Goal: Task Accomplishment & Management: Complete application form

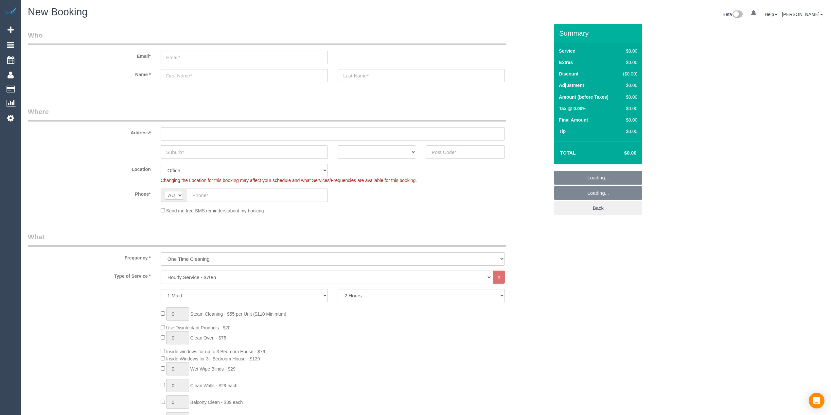
select select "object:2079"
click at [180, 52] on input "email" at bounding box center [244, 57] width 167 height 13
paste input "Heidelberg Heights"
click at [183, 75] on sui-booking-customer "Email* Heidelberg Heights Name *" at bounding box center [288, 59] width 521 height 59
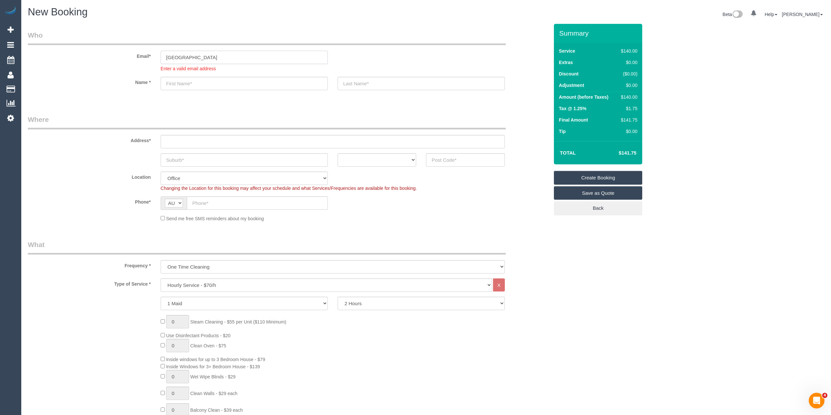
drag, startPoint x: 199, startPoint y: 58, endPoint x: 103, endPoint y: 53, distance: 96.3
click at [107, 54] on div "Email* Heidelberg Heights Enter a valid email address" at bounding box center [288, 51] width 531 height 42
paste input "[EMAIL_ADDRESS][DOMAIN_NAME]"
type input "[EMAIL_ADDRESS][DOMAIN_NAME]"
click at [182, 84] on sui-booking-customer "Email* lou2009@tpg.com.au Enter a valid email address Name *" at bounding box center [288, 63] width 521 height 66
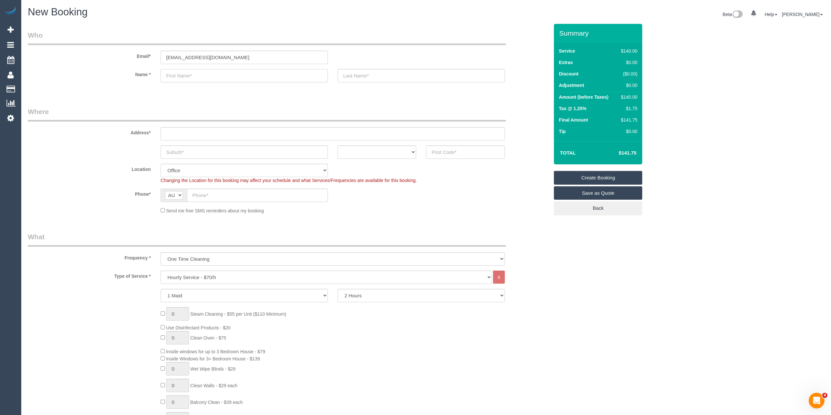
paste input "Louise Connolly"
click at [195, 79] on input "Louise Connolly" at bounding box center [244, 75] width 167 height 13
type input "Louise"
click at [348, 75] on input "text" at bounding box center [421, 75] width 167 height 13
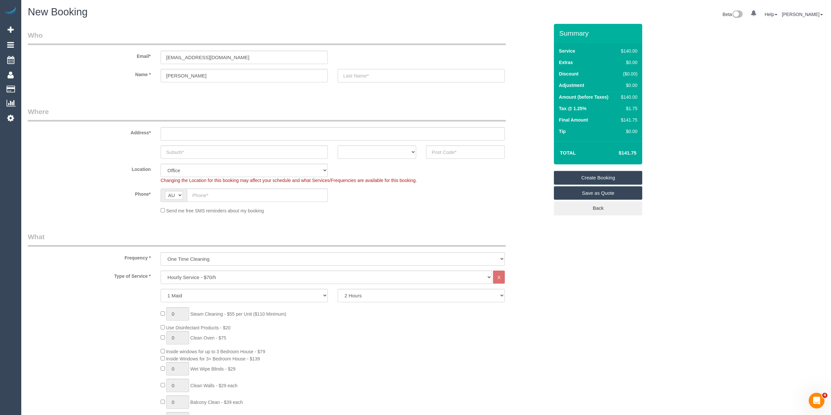
paste input "Connolly"
type input "Connolly"
click at [184, 152] on input "text" at bounding box center [244, 152] width 167 height 13
click at [179, 153] on input "text" at bounding box center [244, 152] width 167 height 13
paste input "Heidelberg Heights"
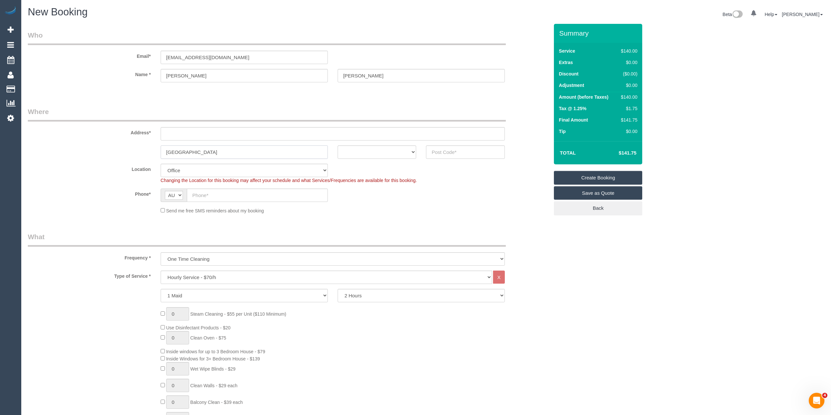
type input "Heidelberg Heights"
click at [181, 130] on input "text" at bounding box center [333, 133] width 344 height 13
type input "-"
click at [210, 194] on input "text" at bounding box center [257, 195] width 141 height 13
paste input "0416 056 825"
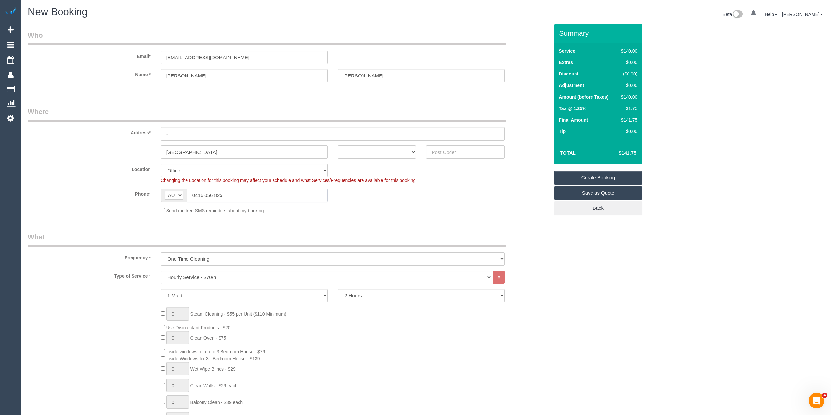
type input "0416 056 825"
click at [374, 153] on select "ACT [GEOGRAPHIC_DATA] NT [GEOGRAPHIC_DATA] SA TAS [GEOGRAPHIC_DATA] [GEOGRAPHIC…" at bounding box center [377, 152] width 79 height 13
select select "VIC"
click at [338, 146] on select "ACT [GEOGRAPHIC_DATA] NT [GEOGRAPHIC_DATA] SA TAS [GEOGRAPHIC_DATA] [GEOGRAPHIC…" at bounding box center [377, 152] width 79 height 13
click at [442, 156] on input "text" at bounding box center [465, 152] width 79 height 13
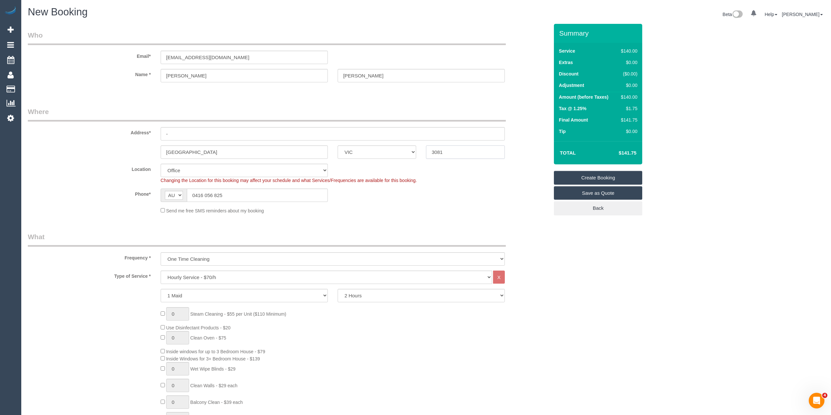
type input "3081"
select select "60"
click at [215, 255] on select "One Time Cleaning Weekly - 10% Off - 10.00% (0% for the First Booking) Fortnigh…" at bounding box center [333, 259] width 344 height 13
select select "object:2090"
click at [161, 253] on select "One Time Cleaning Weekly - 10% Off - 10.00% (0% for the First Booking) Fortnigh…" at bounding box center [333, 259] width 344 height 13
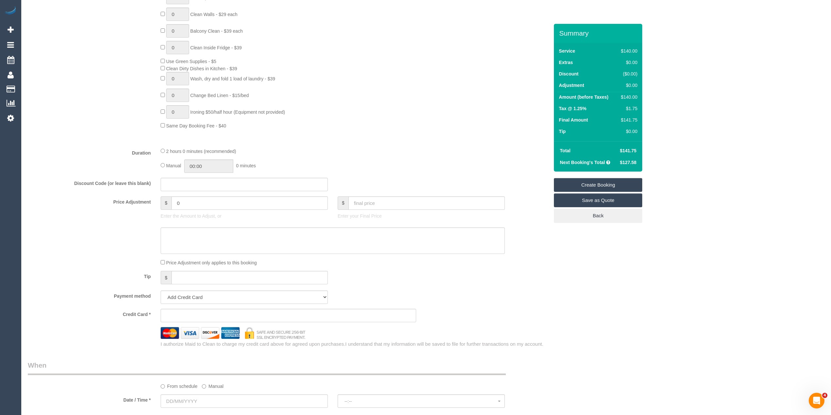
scroll to position [436, 0]
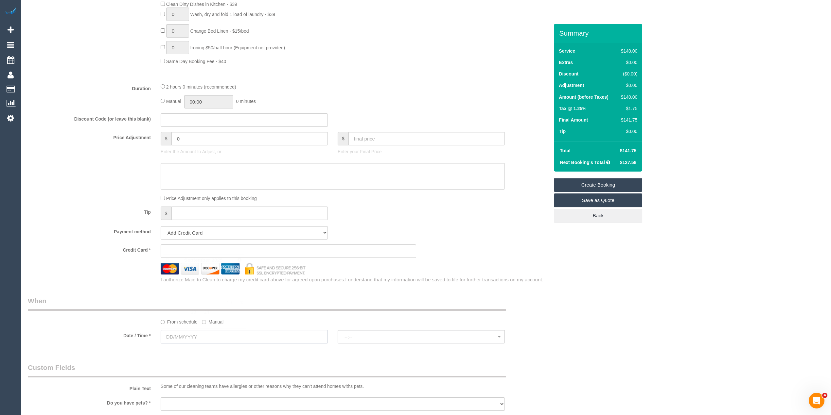
drag, startPoint x: 173, startPoint y: 335, endPoint x: 177, endPoint y: 330, distance: 5.9
click at [174, 335] on input "text" at bounding box center [244, 336] width 167 height 13
click at [226, 304] on link "19" at bounding box center [227, 303] width 10 height 9
type input "19/09/2025"
click at [358, 334] on button "--:--" at bounding box center [421, 336] width 167 height 13
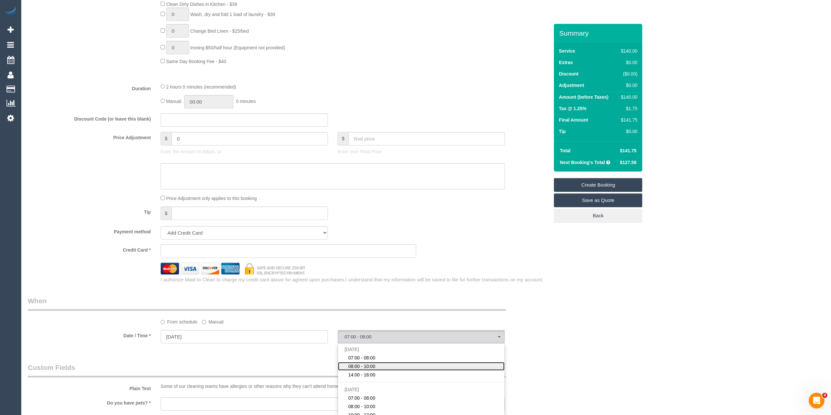
click at [368, 364] on span "08:00 - 10:00" at bounding box center [361, 366] width 27 height 7
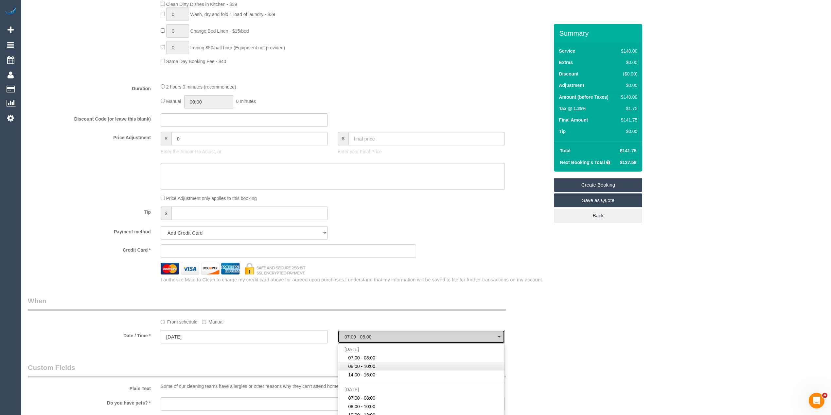
select select "spot2"
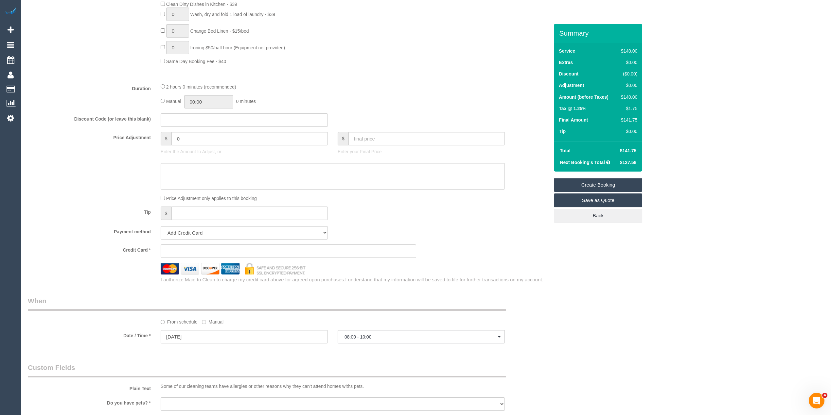
click at [603, 198] on link "Save as Quote" at bounding box center [598, 201] width 88 height 14
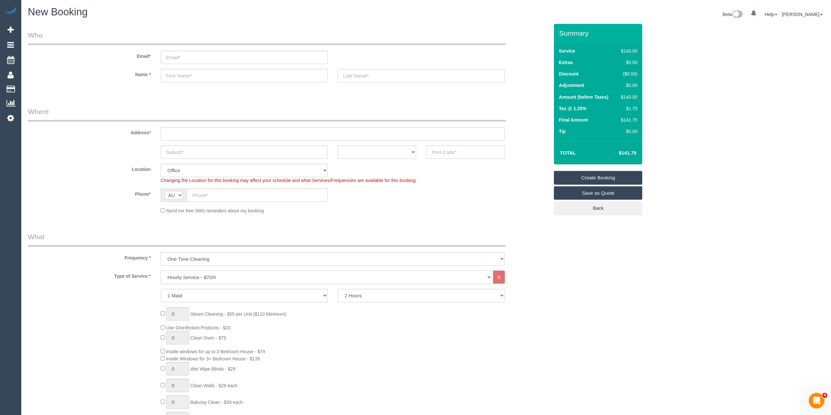
click at [193, 274] on select "Hourly Service - $70/h Hourly Service - $65/h Hourly Service - $60/h Hourly Ser…" at bounding box center [326, 277] width 331 height 13
select select "210"
click at [161, 271] on select "Hourly Service - $70/h Hourly Service - $65/h Hourly Service - $60/h Hourly Ser…" at bounding box center [326, 277] width 331 height 13
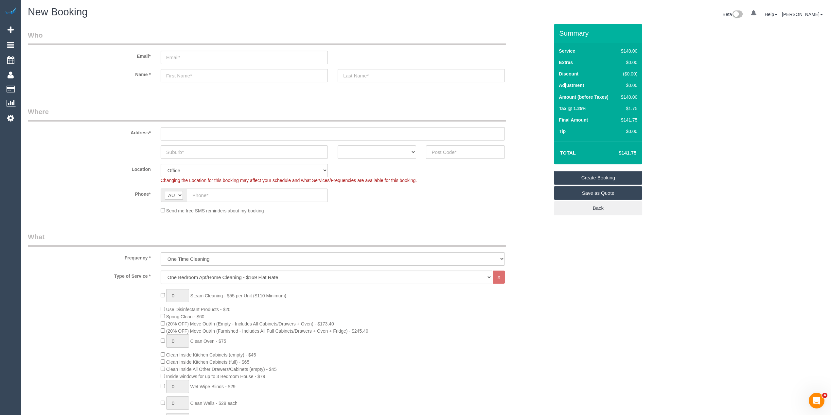
click at [134, 318] on div "0 Steam Cleaning - $55 per Unit ($110 Minimum) Use Disinfectant Products - $20 …" at bounding box center [288, 403] width 531 height 229
click at [136, 326] on div "0 Steam Cleaning - $55 per Unit ($110 Minimum) Use Disinfectant Products - $20 …" at bounding box center [288, 403] width 531 height 229
click at [118, 302] on div "0 Steam Cleaning - $55 per Unit ($110 Minimum) Use Disinfectant Products - $20 …" at bounding box center [288, 403] width 531 height 229
click at [175, 132] on input "text" at bounding box center [333, 133] width 344 height 13
type input "-"
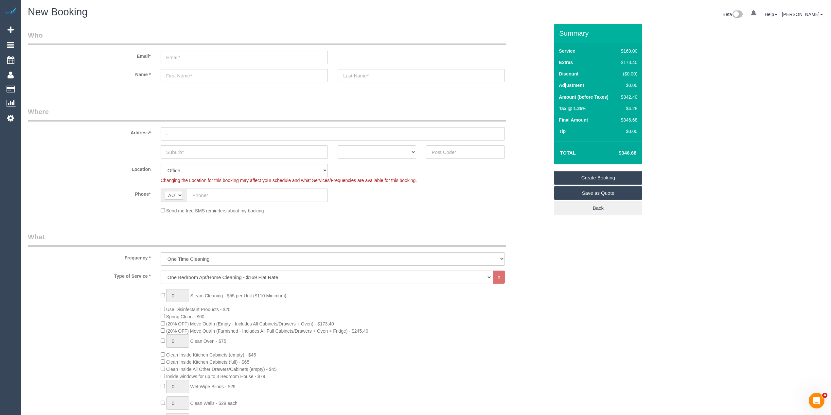
click at [104, 191] on label "Phone*" at bounding box center [89, 193] width 133 height 9
drag, startPoint x: 178, startPoint y: 297, endPoint x: 153, endPoint y: 294, distance: 25.1
click at [153, 294] on div "1 Steam Cleaning - $55 per Unit ($110 Minimum) Use Disinfectant Products - $20 …" at bounding box center [288, 403] width 531 height 229
type input "2"
click at [139, 293] on div "2 Steam Cleaning - $55 per Unit ($110 Minimum) Use Disinfectant Products - $20 …" at bounding box center [288, 403] width 531 height 229
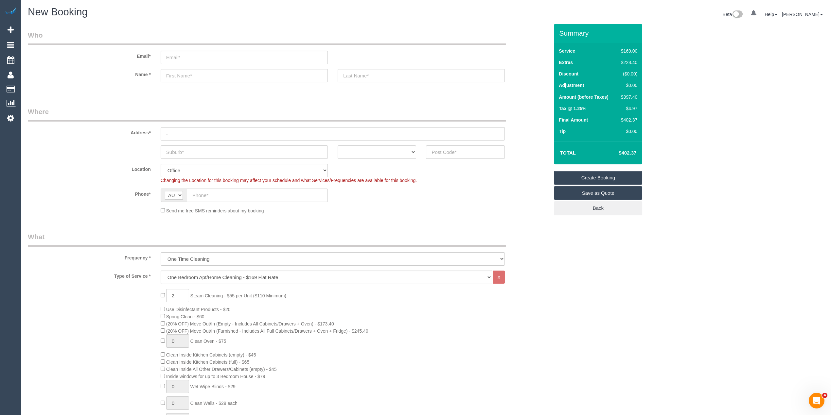
click at [110, 275] on label "Type of Service *" at bounding box center [89, 275] width 133 height 9
click at [203, 190] on input "text" at bounding box center [257, 195] width 141 height 13
paste input "61 449 091 295"
drag, startPoint x: 199, startPoint y: 193, endPoint x: 186, endPoint y: 194, distance: 12.5
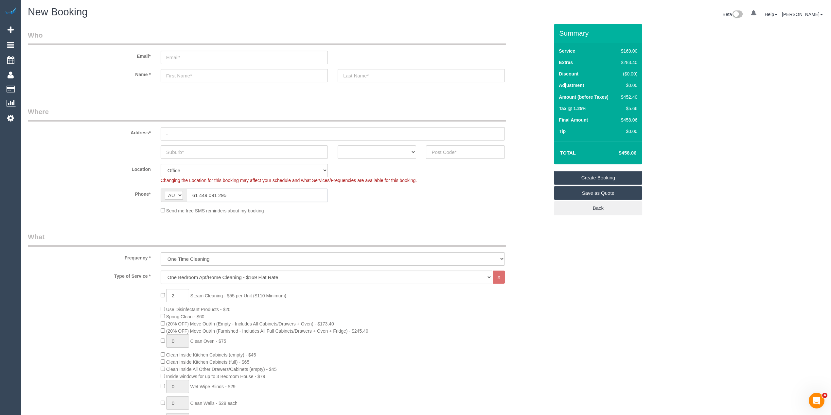
click at [187, 194] on input "61 449 091 295" at bounding box center [257, 195] width 141 height 13
type input "0449 091 295"
click at [366, 141] on sui-booking-address "Address* - ACT NSW NT QLD SA TAS VIC WA" at bounding box center [288, 133] width 521 height 52
click at [366, 150] on select "ACT NSW NT QLD SA TAS VIC WA" at bounding box center [377, 152] width 79 height 13
select select "VIC"
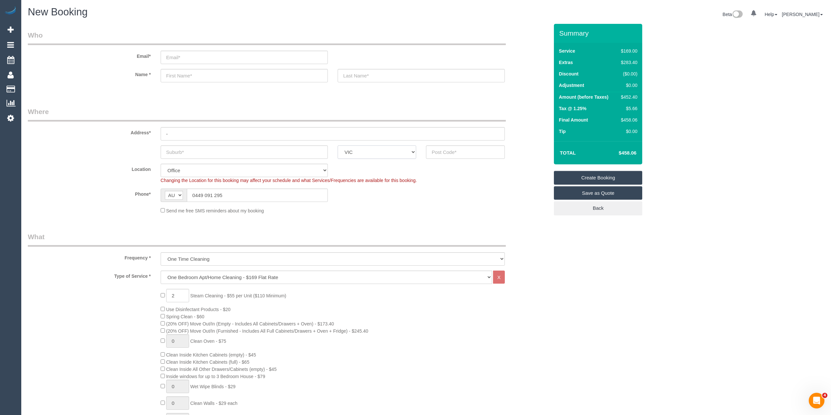
click at [338, 146] on select "ACT NSW NT QLD SA TAS VIC WA" at bounding box center [377, 152] width 79 height 13
click at [193, 147] on input "text" at bounding box center [244, 152] width 167 height 13
click at [113, 211] on div "Send me free SMS reminders about my booking" at bounding box center [288, 210] width 531 height 7
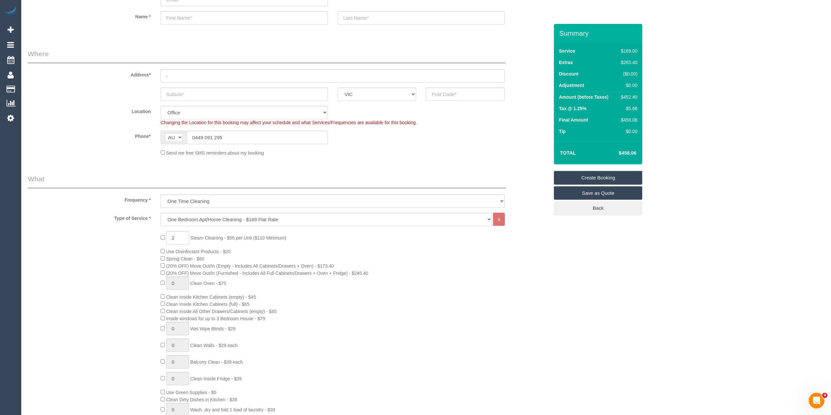
scroll to position [218, 0]
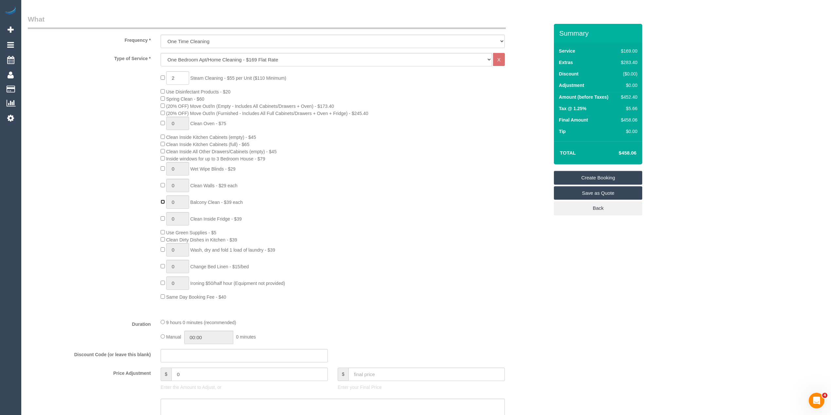
type input "1"
click at [131, 200] on div "2 Steam Cleaning - $55 per Unit ($110 Minimum) Use Disinfectant Products - $20 …" at bounding box center [288, 185] width 531 height 229
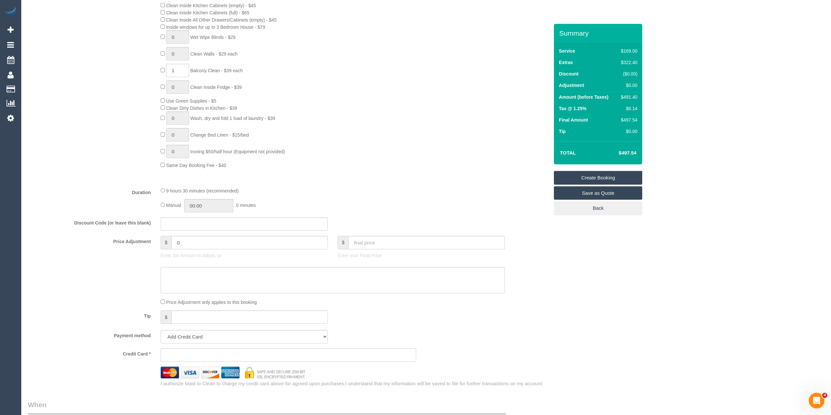
scroll to position [804, 0]
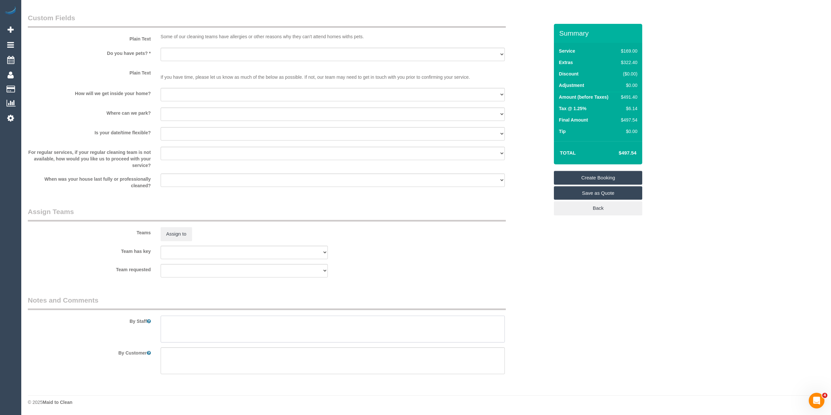
click at [249, 329] on textarea at bounding box center [333, 329] width 344 height 27
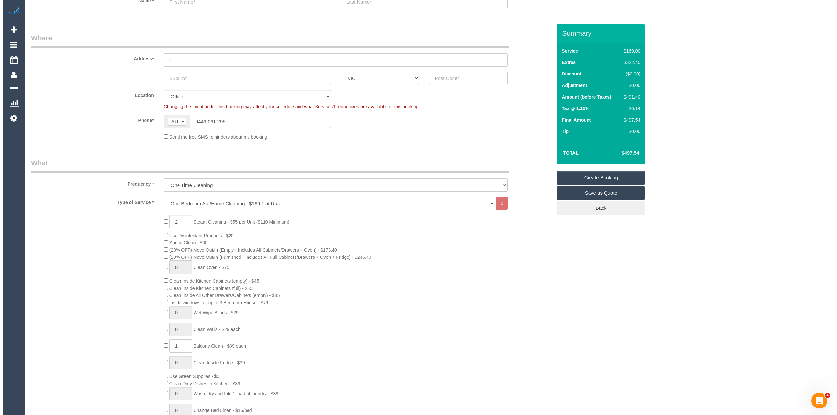
scroll to position [0, 0]
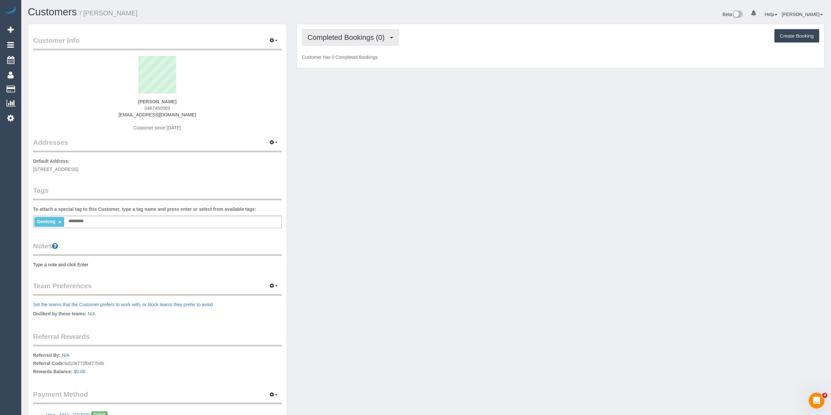
click at [334, 37] on span "Completed Bookings (0)" at bounding box center [347, 37] width 80 height 8
click at [346, 63] on link "Upcoming Bookings (1)" at bounding box center [336, 61] width 68 height 9
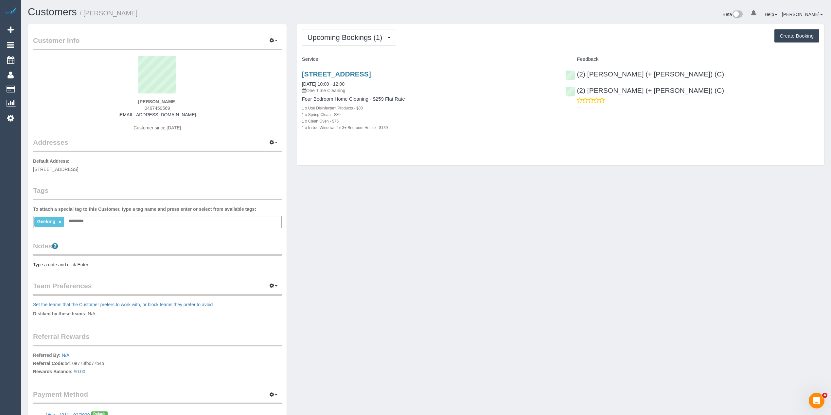
drag, startPoint x: 162, startPoint y: 109, endPoint x: 140, endPoint y: 109, distance: 22.3
click at [140, 109] on div "David Flood 0467450569 floodee@icloud.com Customer since 2025" at bounding box center [157, 97] width 249 height 82
copy span "0467450569"
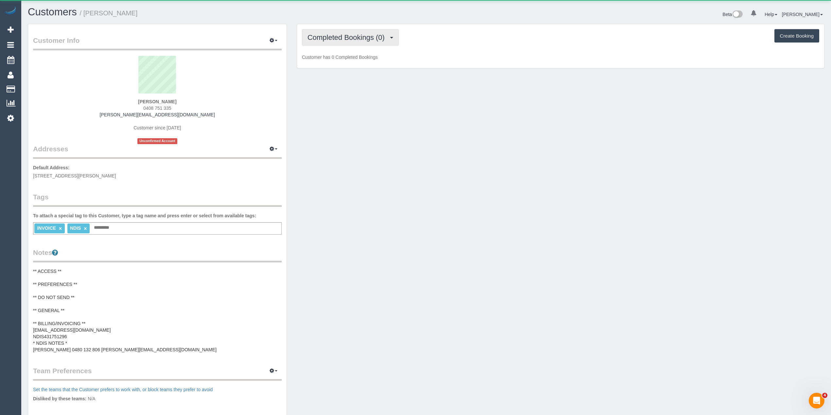
click at [328, 40] on span "Completed Bookings (0)" at bounding box center [347, 37] width 80 height 8
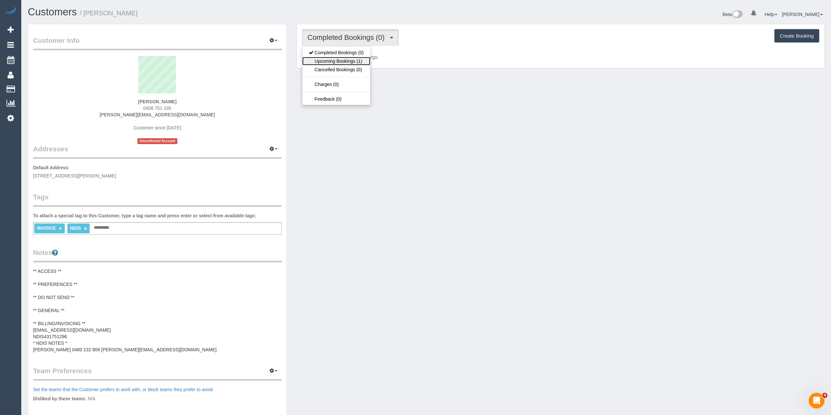
click at [332, 62] on link "Upcoming Bookings (1)" at bounding box center [336, 61] width 68 height 9
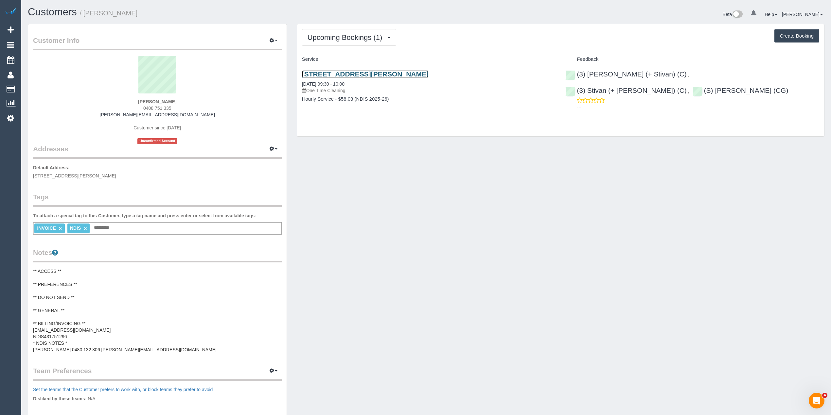
click at [355, 72] on link "1/12-18 Martin Street, St Kilda, VIC 3182" at bounding box center [365, 74] width 127 height 8
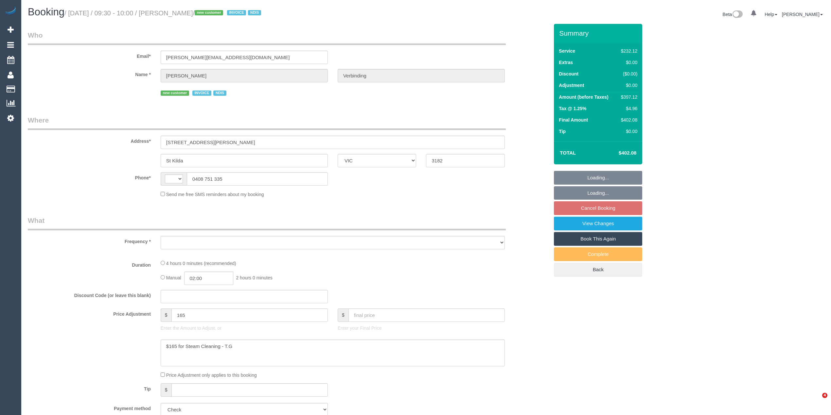
select select "VIC"
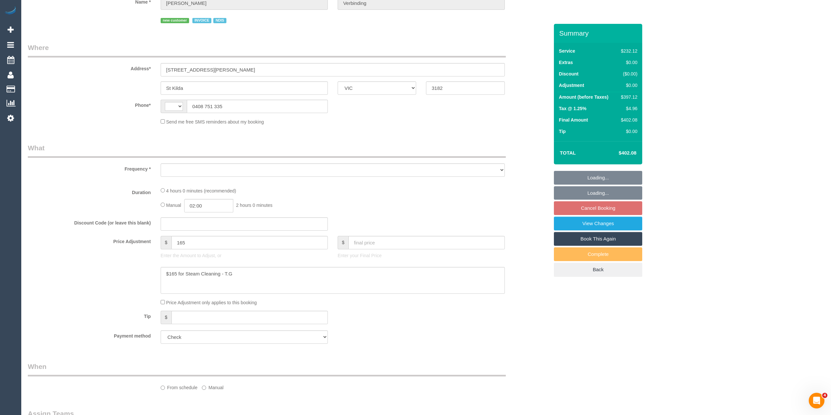
select select "object:290"
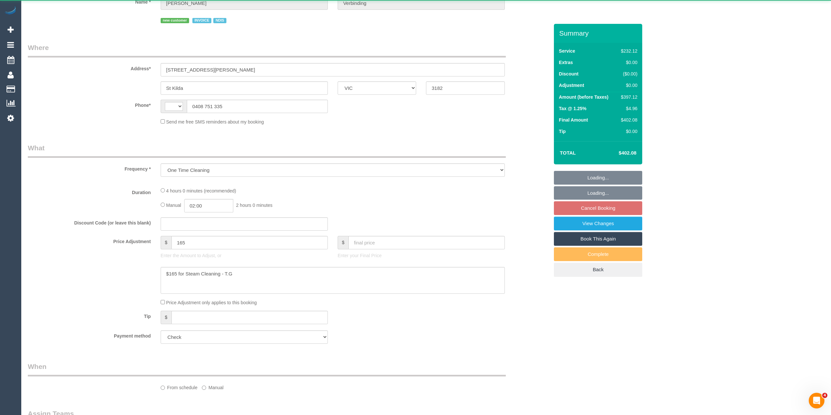
select select "string:AU"
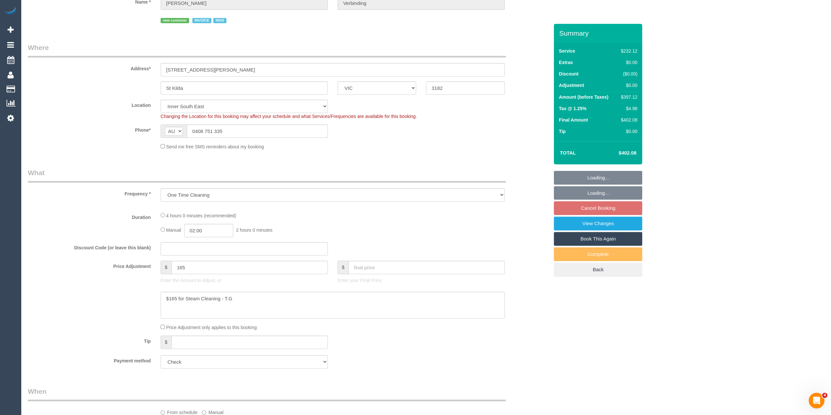
select select "240"
select select "number:28"
select select "number:14"
select select "number:19"
select select "number:25"
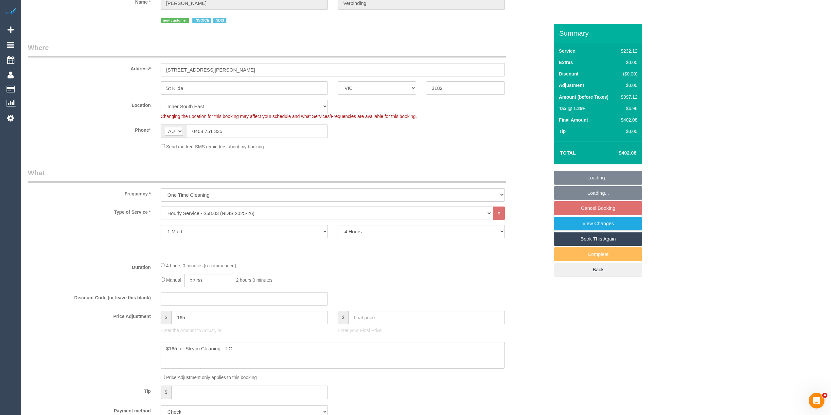
select select "object:1416"
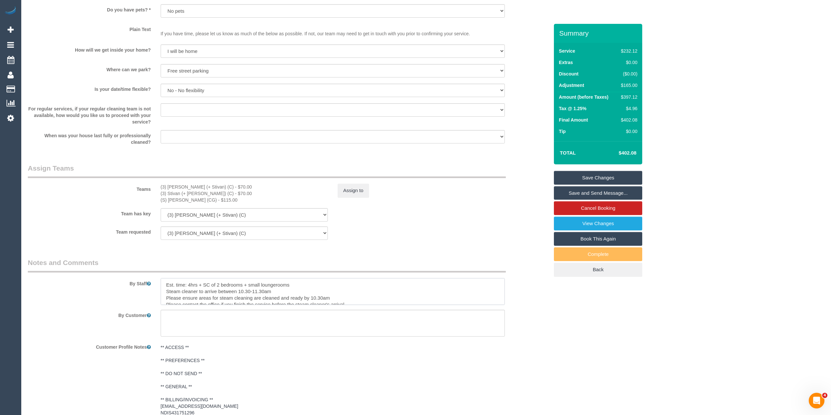
click at [365, 301] on textarea at bounding box center [333, 291] width 344 height 27
click at [360, 282] on textarea at bounding box center [333, 291] width 344 height 27
click at [354, 282] on textarea at bounding box center [333, 291] width 344 height 27
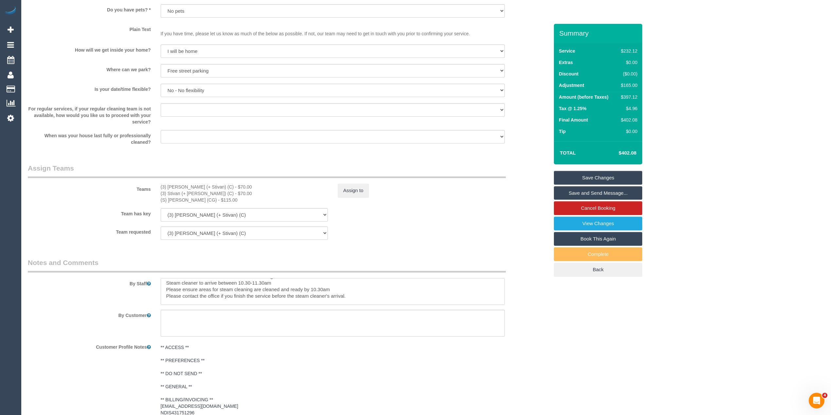
click at [373, 294] on textarea at bounding box center [333, 291] width 344 height 27
type textarea "Est. time: 4hrs + SC of 2 bedrooms + small loungerooms Steam cleaner to arrive …"
click at [615, 176] on link "Save Changes" at bounding box center [598, 178] width 88 height 14
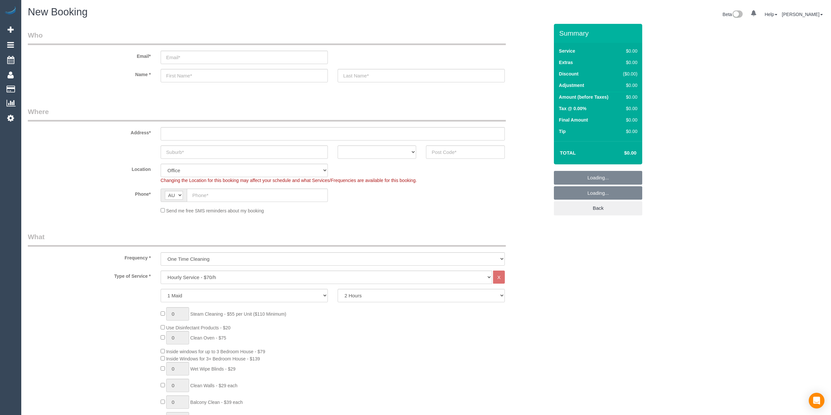
select select "object:2079"
click at [469, 151] on input "text" at bounding box center [465, 152] width 79 height 13
type input "3070"
click at [188, 134] on input "text" at bounding box center [333, 133] width 344 height 13
type input "-"
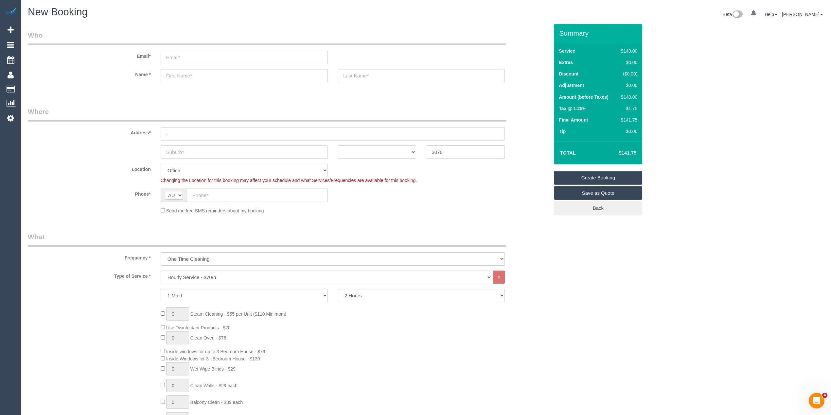
click at [87, 151] on div "ACT [GEOGRAPHIC_DATA] NT [GEOGRAPHIC_DATA] SA TAS [GEOGRAPHIC_DATA] [GEOGRAPHIC…" at bounding box center [288, 152] width 531 height 13
click at [92, 149] on div "ACT [GEOGRAPHIC_DATA] NT [GEOGRAPHIC_DATA] SA TAS [GEOGRAPHIC_DATA] [GEOGRAPHIC…" at bounding box center [288, 152] width 531 height 13
select select "47"
click at [185, 146] on input "text" at bounding box center [244, 152] width 167 height 13
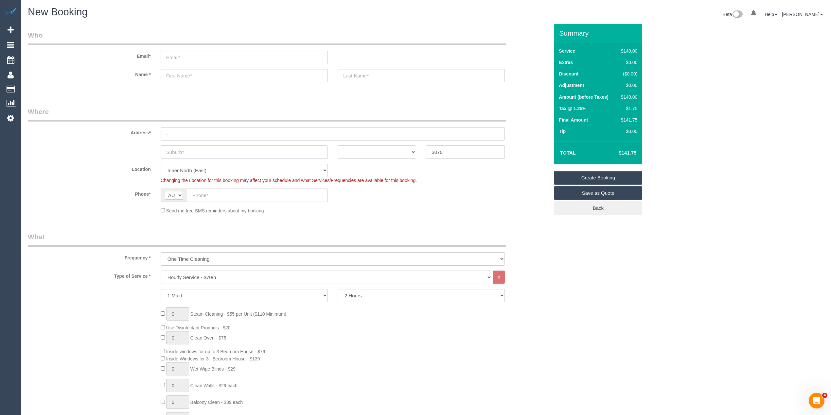
select select "object:2084"
click at [191, 150] on input "text" at bounding box center [244, 152] width 167 height 13
paste input "[GEOGRAPHIC_DATA]"
type input "[GEOGRAPHIC_DATA]"
click at [374, 152] on select "ACT [GEOGRAPHIC_DATA] NT [GEOGRAPHIC_DATA] SA TAS [GEOGRAPHIC_DATA] [GEOGRAPHIC…" at bounding box center [377, 152] width 79 height 13
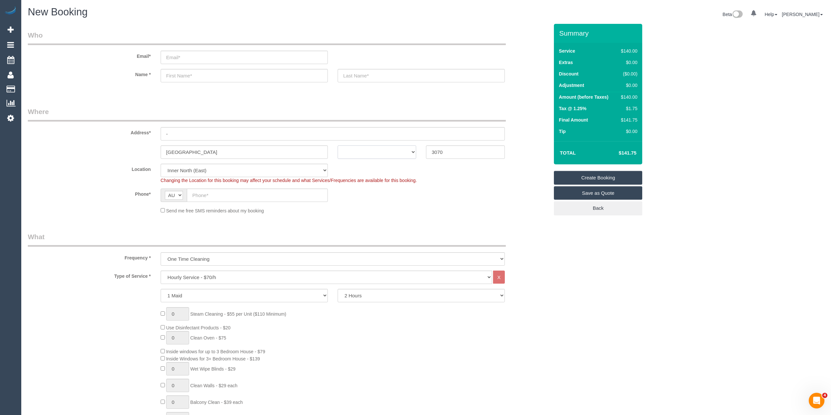
select select "VIC"
click at [338, 146] on select "ACT [GEOGRAPHIC_DATA] NT [GEOGRAPHIC_DATA] SA TAS [GEOGRAPHIC_DATA] [GEOGRAPHIC…" at bounding box center [377, 152] width 79 height 13
click at [212, 190] on input "text" at bounding box center [257, 195] width 141 height 13
paste input "61 417 384 706"
drag, startPoint x: 200, startPoint y: 195, endPoint x: 180, endPoint y: 195, distance: 19.6
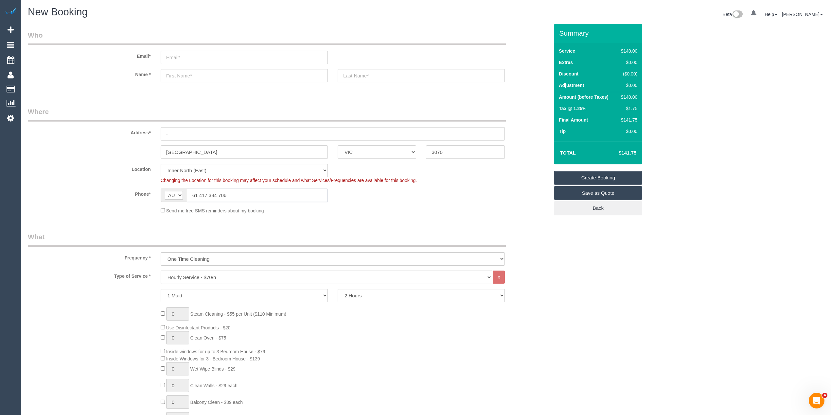
click at [180, 195] on div "AF AL DZ AD AO AI AQ AG AR AM AW AU AT AZ BS BH BD BB BY BE BZ BJ BM BT BO BA B…" at bounding box center [244, 195] width 167 height 13
type input "0417 384 706"
click at [101, 156] on div "[GEOGRAPHIC_DATA] ACT [GEOGRAPHIC_DATA] NT [GEOGRAPHIC_DATA] SA TAS [GEOGRAPHIC…" at bounding box center [288, 152] width 531 height 13
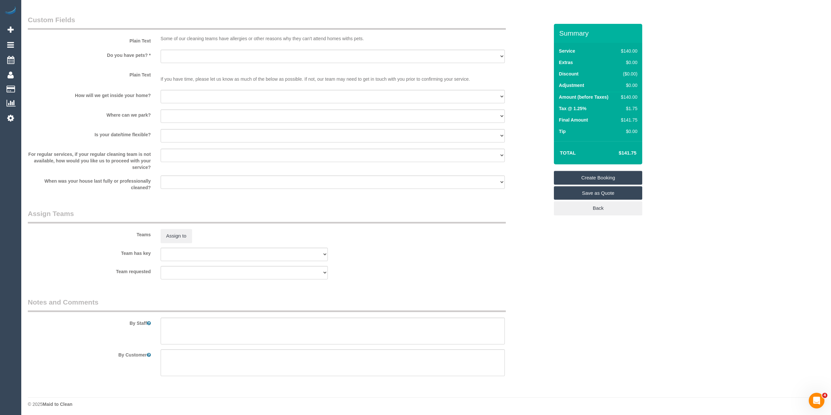
scroll to position [785, 0]
click at [190, 329] on textarea at bounding box center [333, 330] width 344 height 27
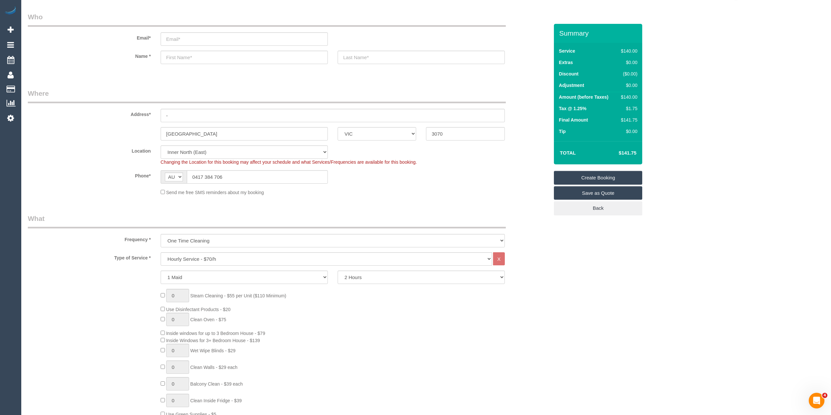
scroll to position [0, 0]
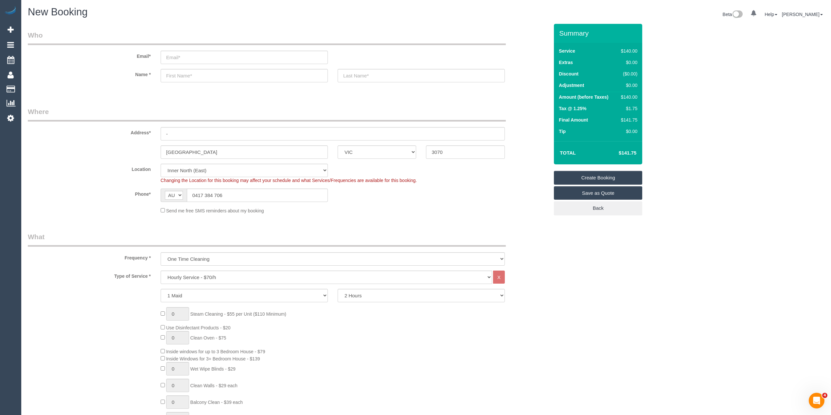
click at [386, 107] on legend "Where" at bounding box center [267, 114] width 478 height 15
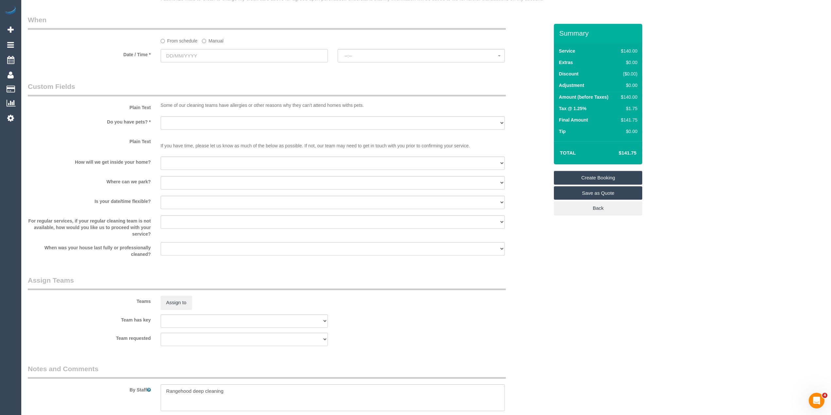
scroll to position [785, 0]
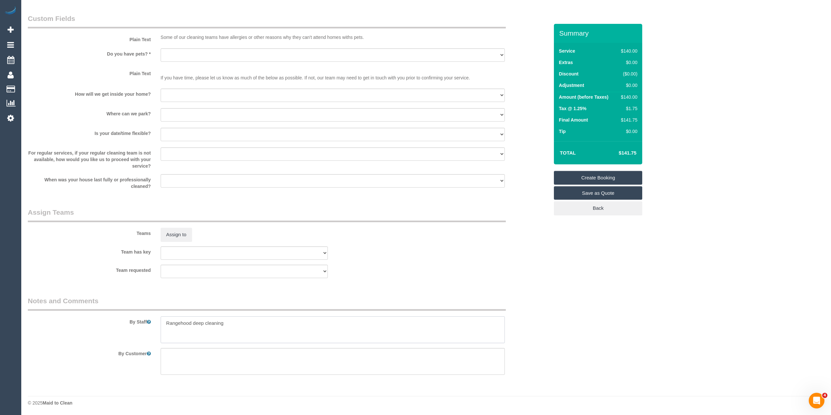
drag, startPoint x: 222, startPoint y: 323, endPoint x: 154, endPoint y: 319, distance: 68.2
click at [154, 319] on div "By Staff" at bounding box center [288, 319] width 531 height 47
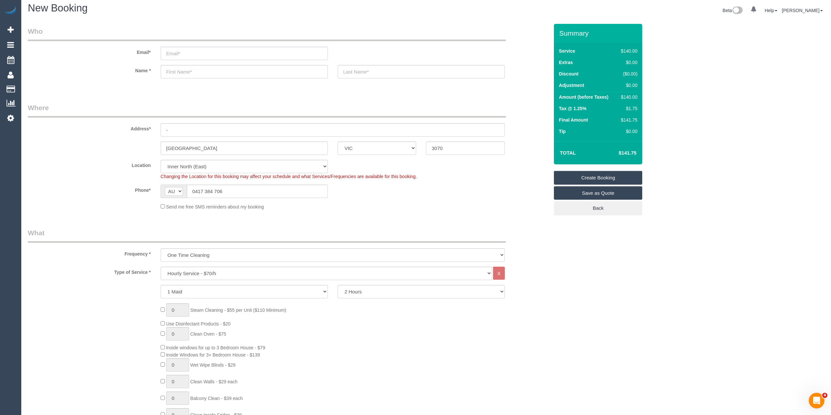
scroll to position [0, 0]
type textarea "Oven and rangehood cleaning, please ask the customer what else they want cleane…"
click at [186, 71] on input "text" at bounding box center [244, 75] width 167 height 13
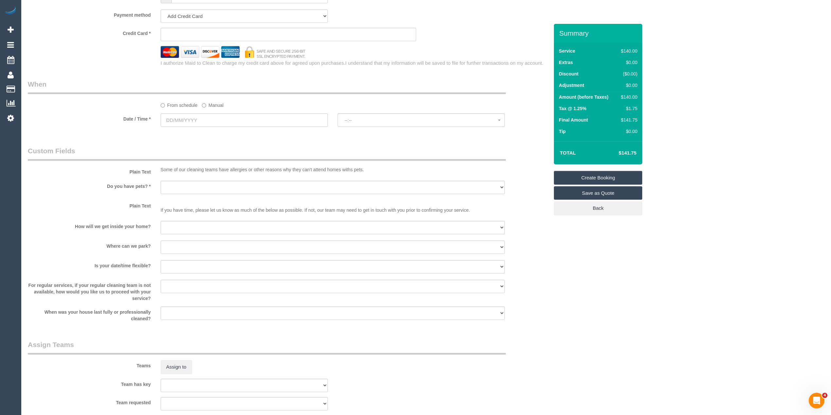
scroll to position [567, 0]
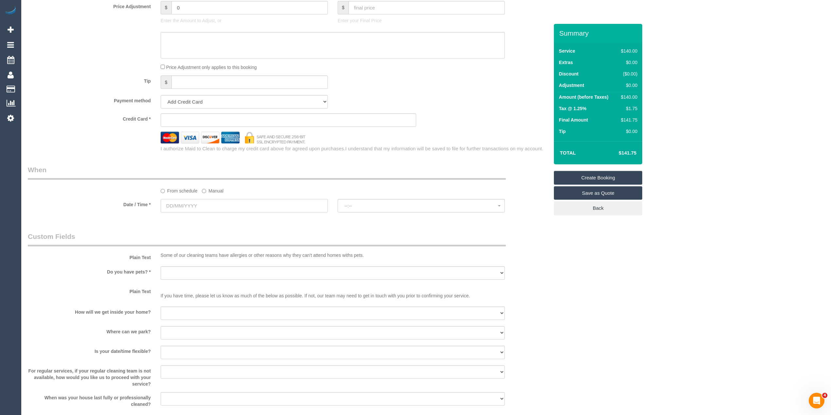
click at [181, 207] on input "text" at bounding box center [244, 205] width 167 height 13
click at [240, 220] on span "Next" at bounding box center [239, 219] width 5 height 5
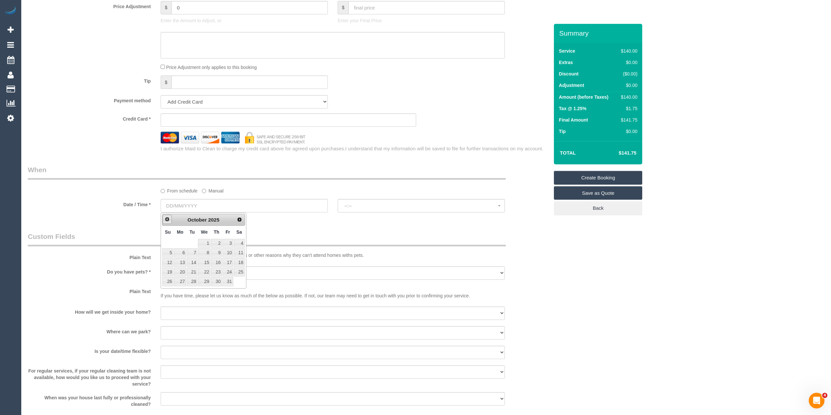
click at [165, 217] on span "Prev" at bounding box center [167, 219] width 5 height 5
click at [184, 282] on link "29" at bounding box center [180, 281] width 12 height 9
type input "29/09/2025"
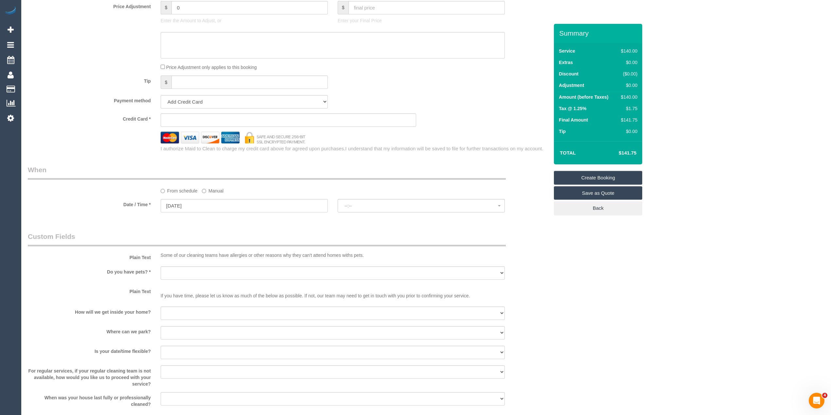
select select "spot1"
click at [173, 204] on input "29/09/2025" at bounding box center [244, 205] width 167 height 13
click at [239, 221] on span "Next" at bounding box center [239, 219] width 5 height 5
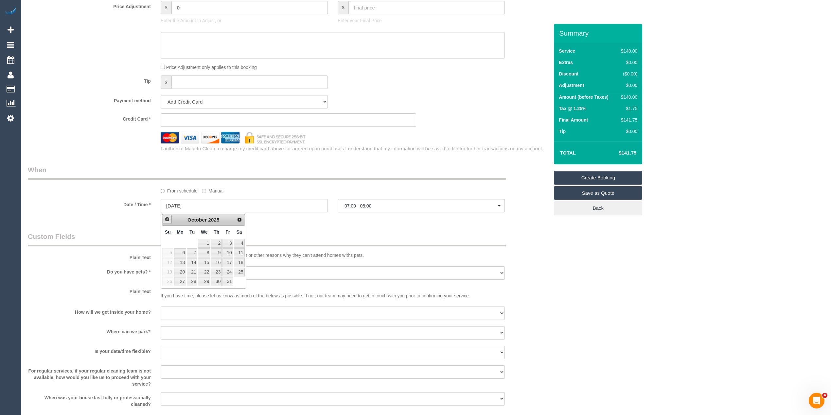
click at [168, 219] on span "Prev" at bounding box center [167, 219] width 5 height 5
click at [236, 218] on link "Next" at bounding box center [239, 219] width 9 height 9
click at [206, 242] on link "1" at bounding box center [204, 243] width 12 height 9
type input "01/10/2025"
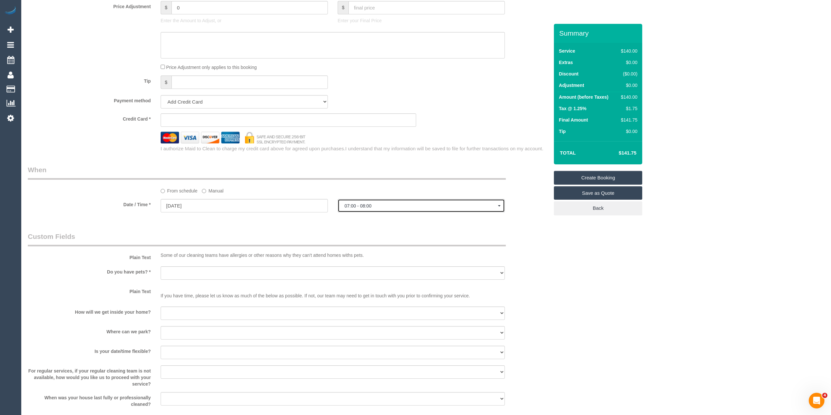
click at [364, 205] on span "07:00 - 08:00" at bounding box center [420, 205] width 153 height 5
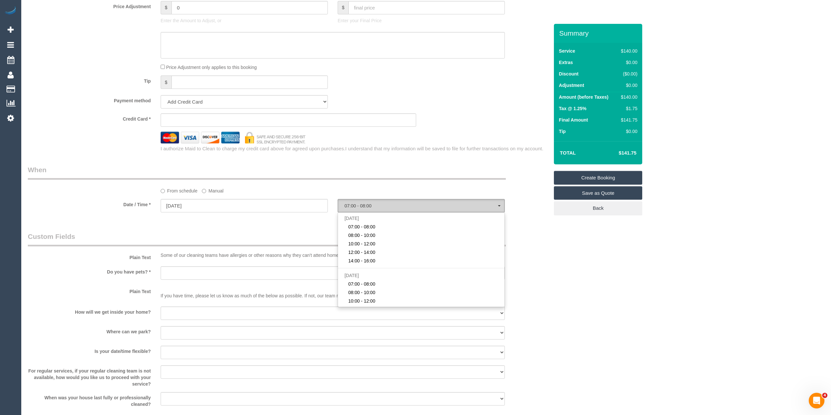
scroll to position [81, 0]
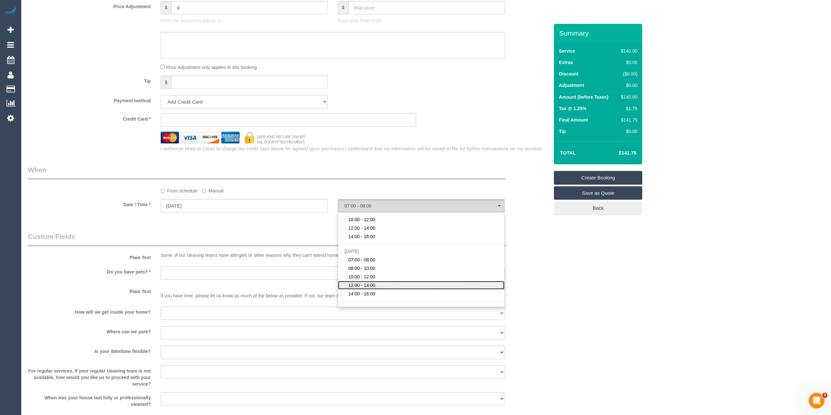
click at [375, 283] on span "12:00 - 14:00" at bounding box center [361, 285] width 27 height 7
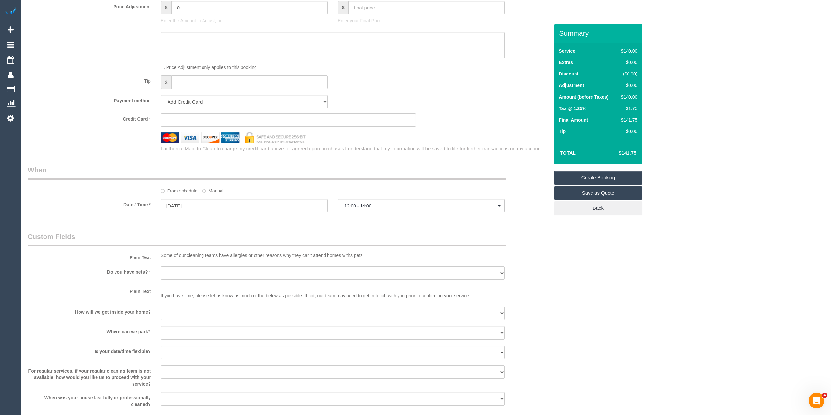
click at [588, 277] on div "Who Email* Name * Where Address* - Northcote ACT NSW NT QLD SA TAS VIC WA 3070 …" at bounding box center [426, 34] width 796 height 1155
click at [364, 210] on button "12:00 - 14:00" at bounding box center [421, 205] width 167 height 13
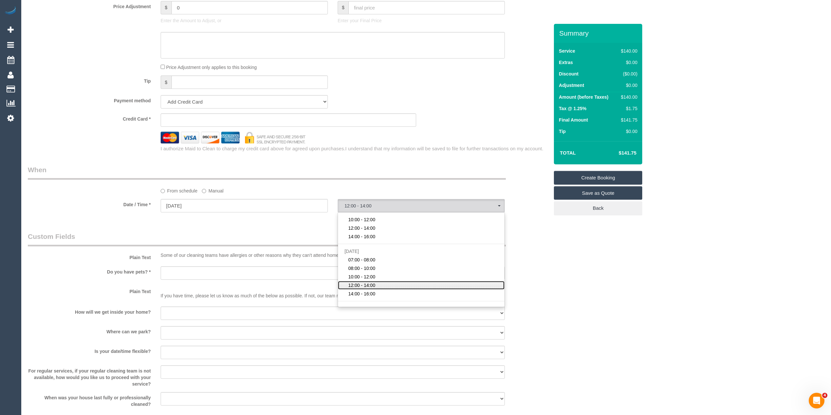
click at [376, 284] on link "12:00 - 14:00" at bounding box center [421, 285] width 166 height 9
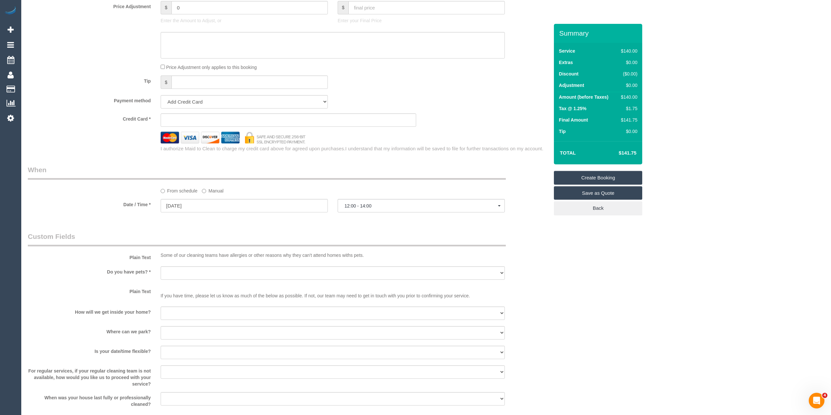
click at [550, 258] on div "Plain Text Some of our cleaning teams have allergies or other reasons why they …" at bounding box center [288, 247] width 531 height 30
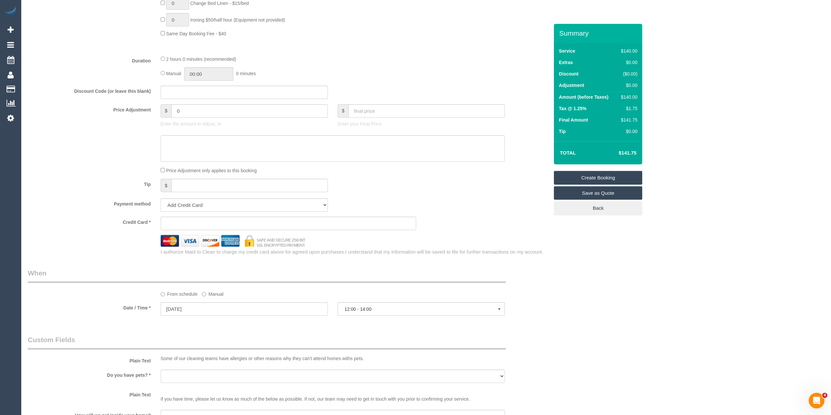
scroll to position [495, 0]
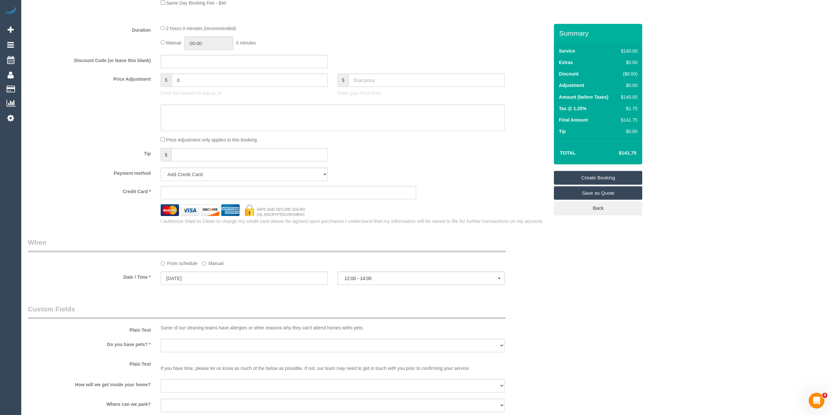
click at [573, 280] on div "Who Email* Name * Where Address* - Northcote ACT NSW NT QLD SA TAS VIC WA 3070 …" at bounding box center [426, 106] width 796 height 1155
click at [369, 279] on span "12:00 - 14:00" at bounding box center [420, 278] width 153 height 5
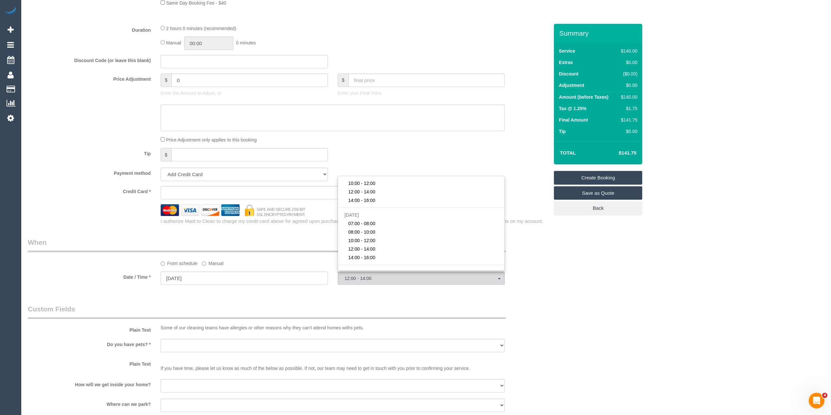
click at [569, 283] on div "Who Email* Name * Where Address* - Northcote ACT NSW NT QLD SA TAS VIC WA 3070 …" at bounding box center [426, 106] width 796 height 1155
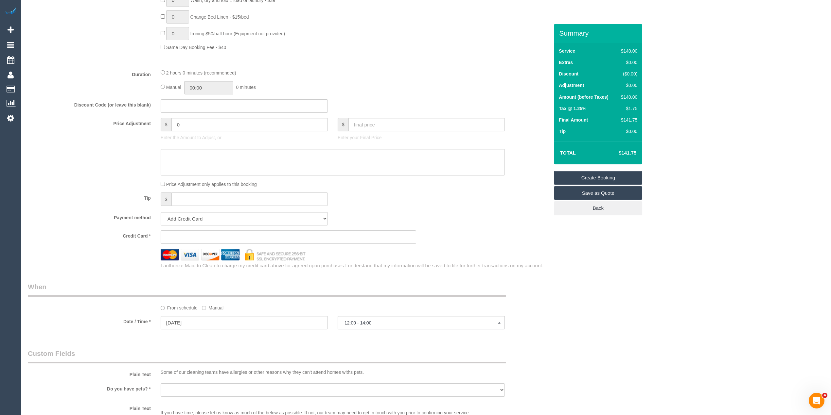
scroll to position [422, 0]
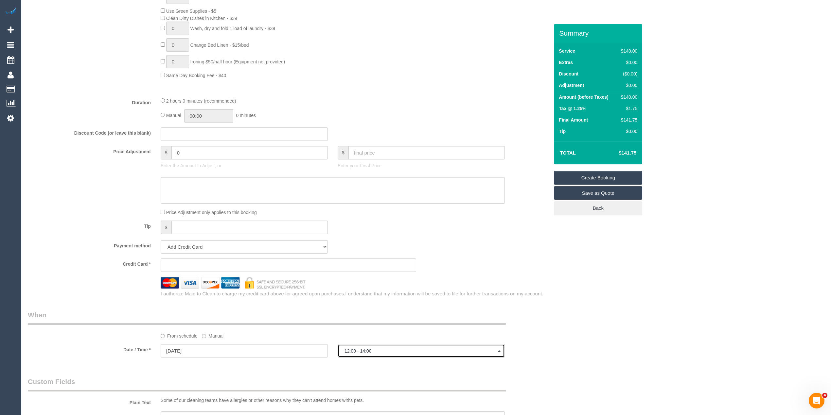
click at [359, 349] on span "12:00 - 14:00" at bounding box center [420, 351] width 153 height 5
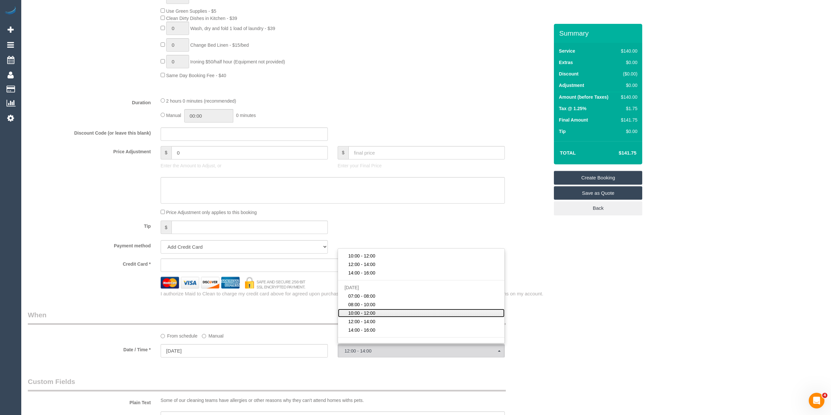
click at [364, 312] on span "10:00 - 12:00" at bounding box center [361, 313] width 27 height 7
select select "spot13"
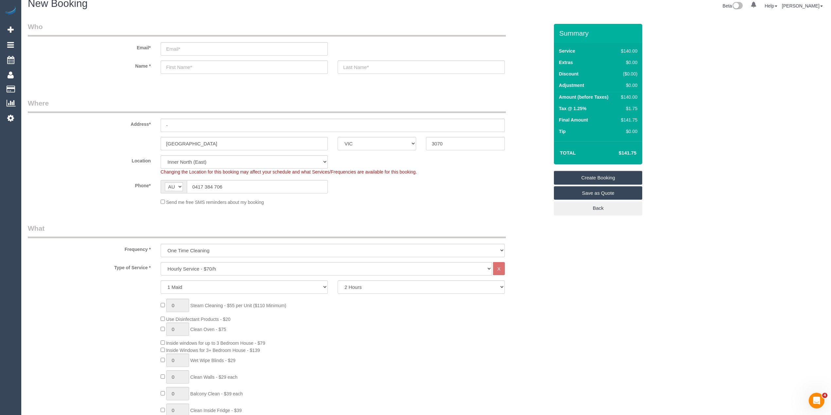
scroll to position [0, 0]
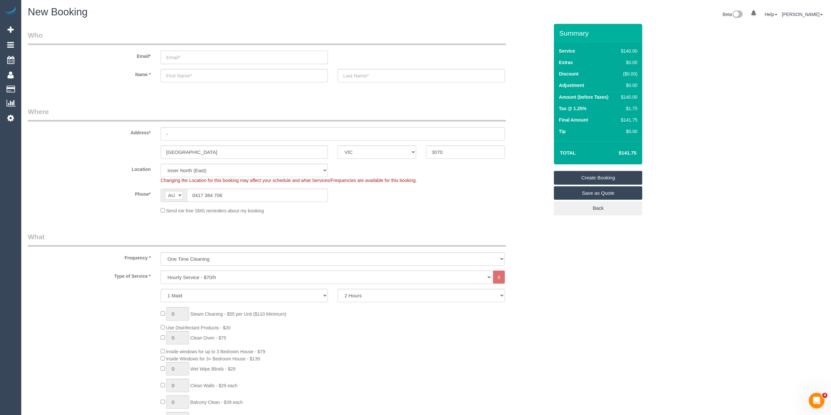
click at [183, 58] on input "email" at bounding box center [244, 57] width 167 height 13
click at [176, 56] on input "email" at bounding box center [244, 57] width 167 height 13
click at [174, 54] on input "email" at bounding box center [244, 57] width 167 height 13
click at [192, 55] on input "email" at bounding box center [244, 57] width 167 height 13
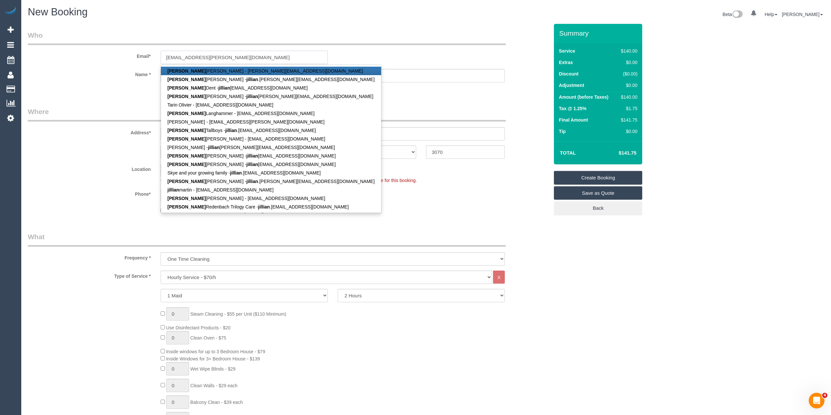
type input "jillichilli@yahoo.com.au"
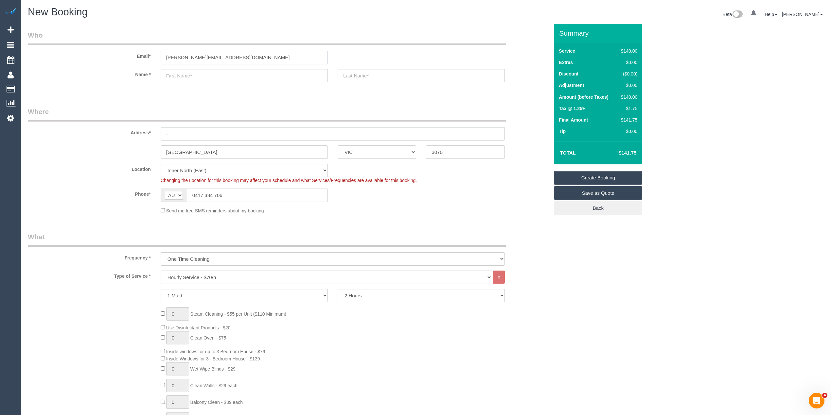
type input "Jillian"
type input "Singh"
type input "0404 274 793"
type input "130 Railway Cres"
type input "Dallas"
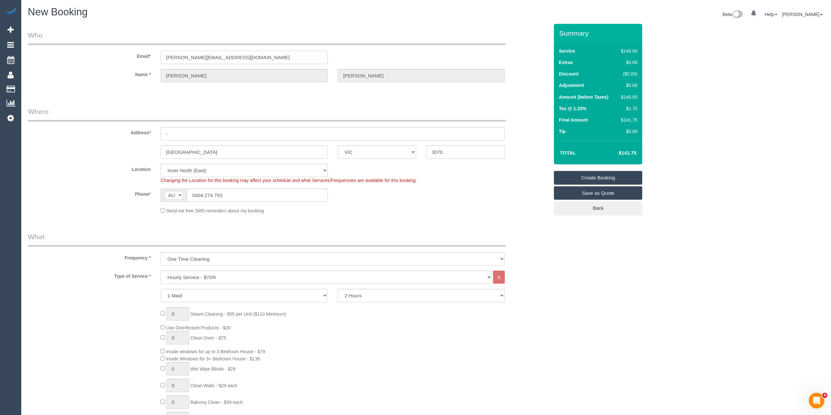
type input "3047"
select select "string:stripe-card_1Aqrxx2GScqysDRVM1o6DOyT"
select select "61"
select select "spot28"
select select "object:6187"
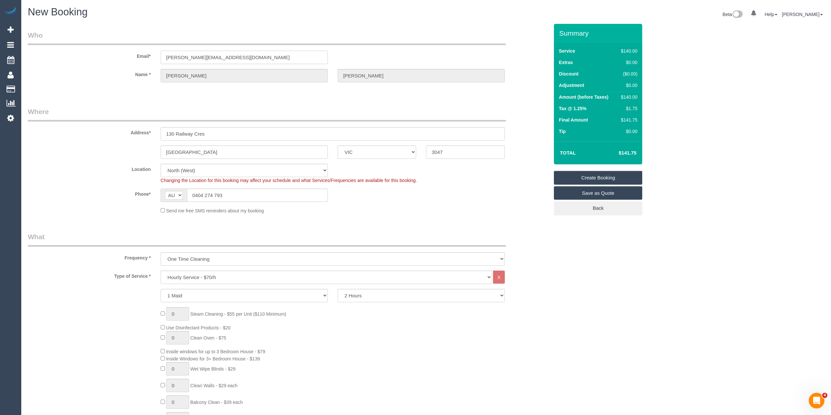
select select "spot49"
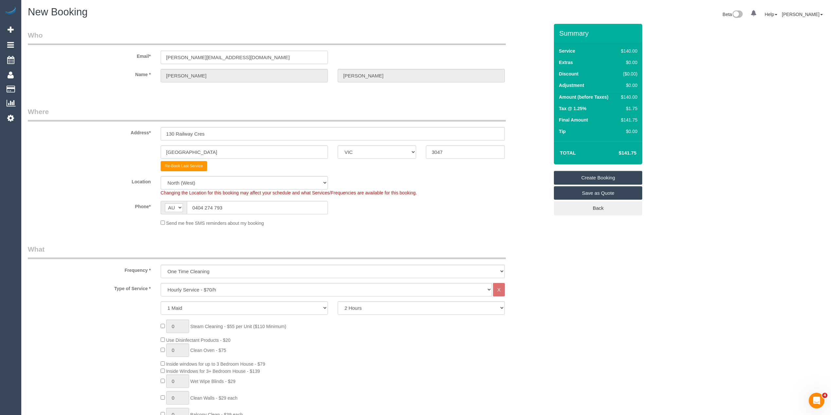
drag, startPoint x: 238, startPoint y: 60, endPoint x: 44, endPoint y: 61, distance: 194.0
click at [44, 61] on div "Email* jillichilli@yahoo.com.au" at bounding box center [288, 47] width 531 height 34
drag, startPoint x: 237, startPoint y: 55, endPoint x: 133, endPoint y: 54, distance: 103.4
click at [133, 54] on div "Email* jillian.a.leon@gmail.com" at bounding box center [288, 47] width 531 height 34
type input "jillian.a.leon@gmail.com"
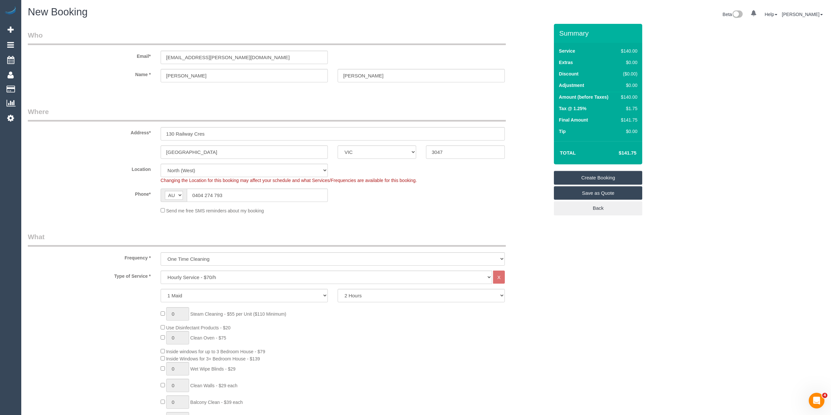
select select "string:stripe"
select select "spot70"
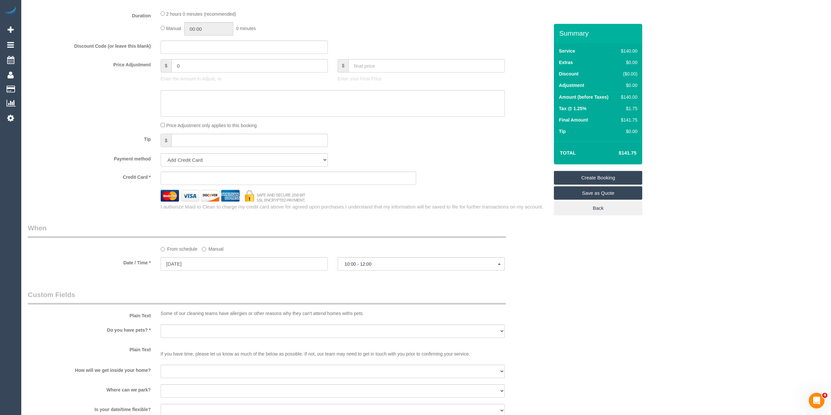
scroll to position [785, 0]
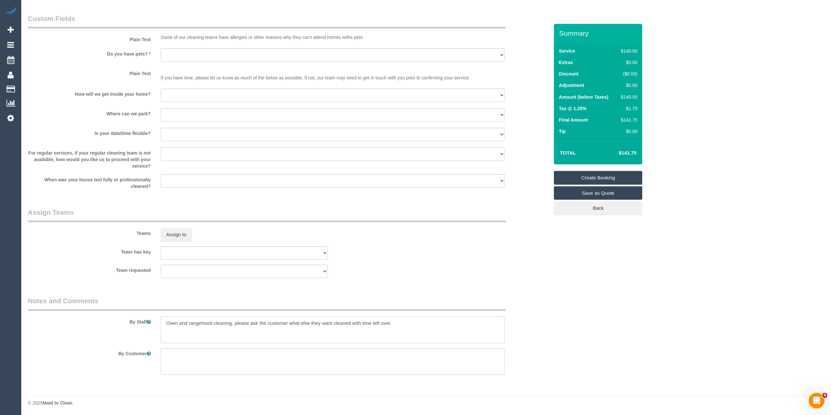
drag, startPoint x: 402, startPoint y: 321, endPoint x: 140, endPoint y: 298, distance: 262.3
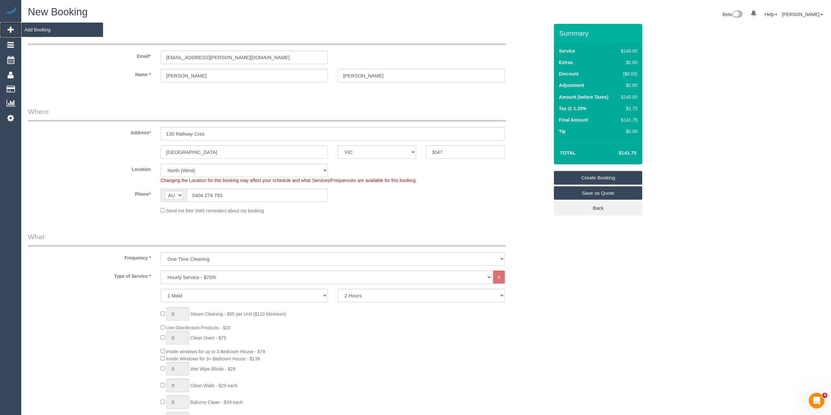
click at [7, 29] on link "Add Booking" at bounding box center [10, 29] width 21 height 15
drag, startPoint x: 13, startPoint y: 27, endPoint x: 63, endPoint y: 14, distance: 52.0
click at [181, 152] on input "text" at bounding box center [244, 152] width 167 height 13
type input "[GEOGRAPHIC_DATA]"
click at [213, 198] on input "text" at bounding box center [257, 195] width 141 height 13
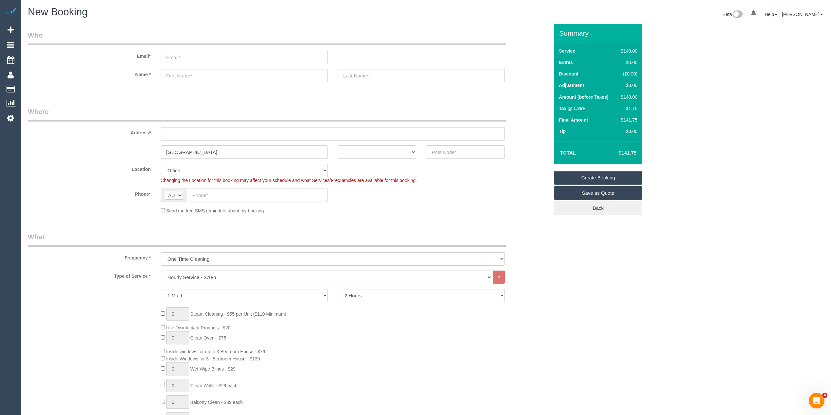
paste input "61 451 565 324"
drag, startPoint x: 200, startPoint y: 196, endPoint x: 182, endPoint y: 196, distance: 17.7
click at [182, 196] on div "AF AL DZ AD AO AI AQ AG AR AM AW AU AT AZ BS BH BD BB BY BE BZ BJ BM BT BO BA B…" at bounding box center [244, 195] width 167 height 13
type input "0451 565 324"
click at [361, 151] on select "ACT [GEOGRAPHIC_DATA] NT [GEOGRAPHIC_DATA] SA TAS [GEOGRAPHIC_DATA] [GEOGRAPHIC…" at bounding box center [377, 152] width 79 height 13
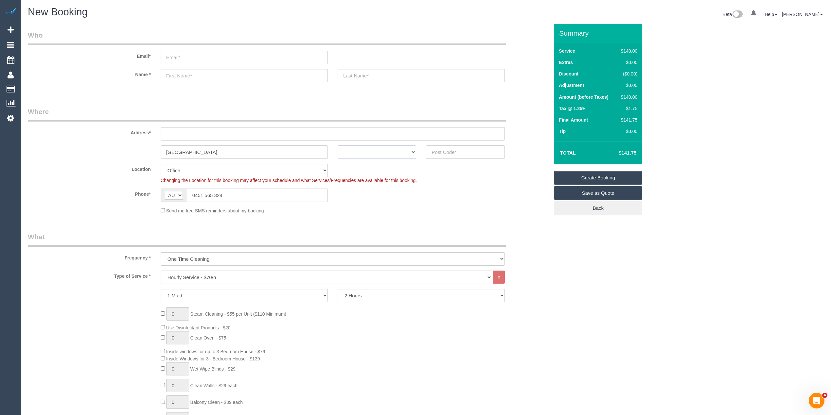
select select "VIC"
click at [338, 146] on select "ACT [GEOGRAPHIC_DATA] NT [GEOGRAPHIC_DATA] SA TAS [GEOGRAPHIC_DATA] [GEOGRAPHIC…" at bounding box center [377, 152] width 79 height 13
click at [205, 131] on input "text" at bounding box center [333, 133] width 344 height 13
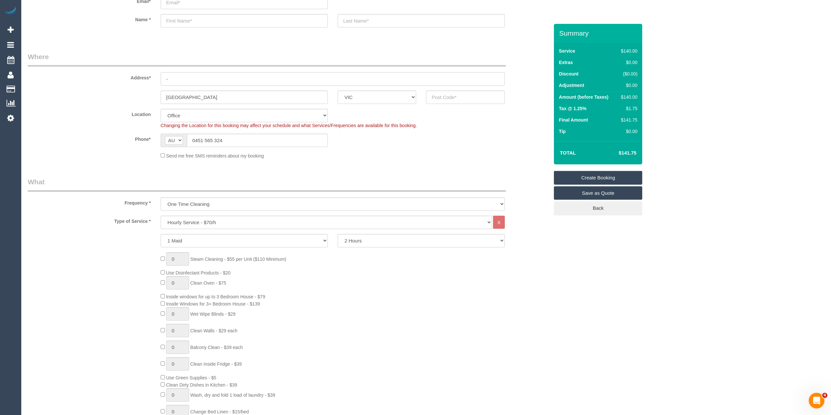
scroll to position [73, 0]
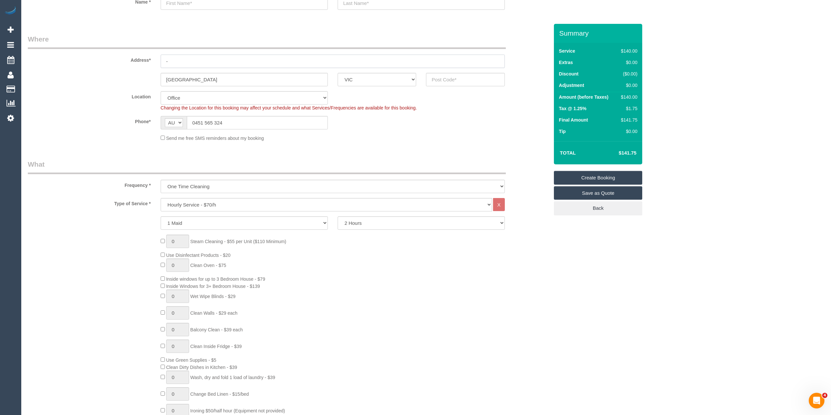
type input "-"
drag, startPoint x: 129, startPoint y: 80, endPoint x: 91, endPoint y: 80, distance: 37.9
click at [92, 79] on div "[GEOGRAPHIC_DATA] ACT [GEOGRAPHIC_DATA] NT [GEOGRAPHIC_DATA] SA TAS [GEOGRAPHIC…" at bounding box center [288, 79] width 531 height 13
click at [435, 80] on input "text" at bounding box center [465, 79] width 79 height 13
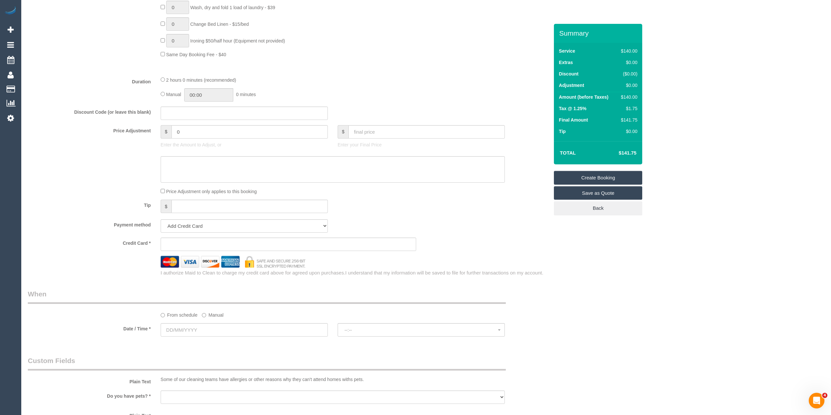
scroll to position [581, 0]
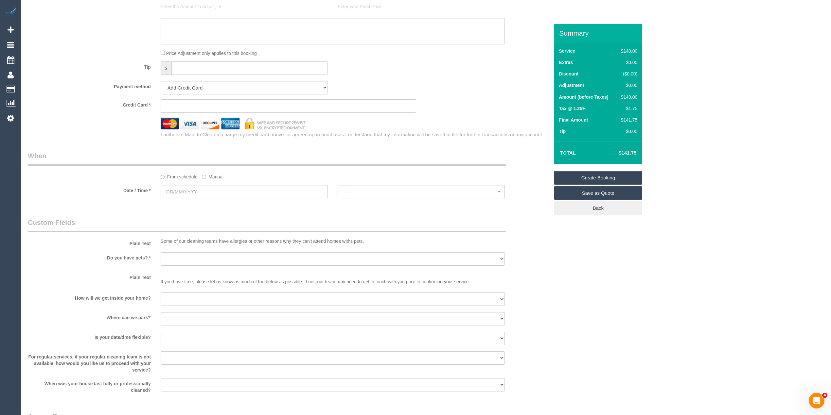
type input "3023"
click at [179, 186] on input "text" at bounding box center [244, 191] width 167 height 13
select select "49"
select select "object:2084"
click at [232, 249] on link "19" at bounding box center [227, 248] width 10 height 9
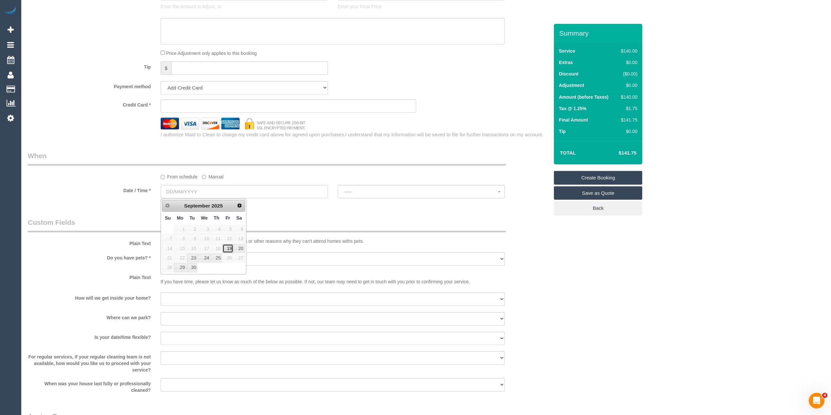
type input "[DATE]"
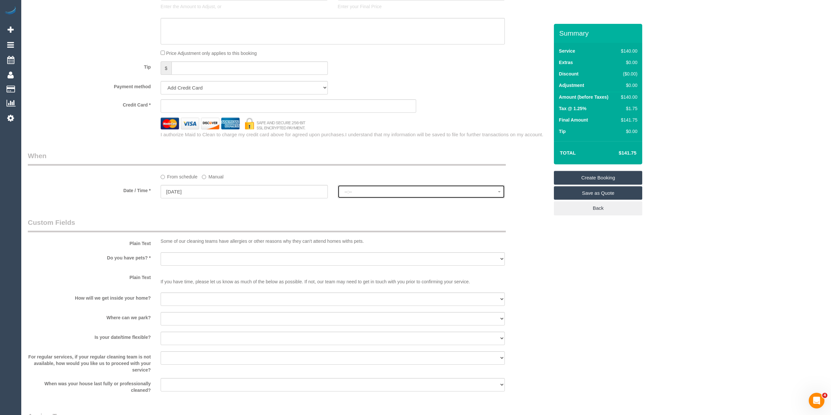
click at [355, 190] on span "--:--" at bounding box center [420, 191] width 153 height 5
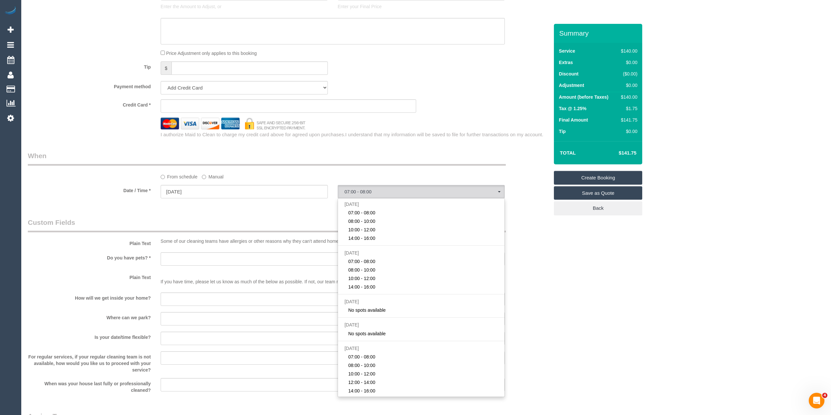
click at [593, 283] on div "Who Email* Name * Where Address* - [GEOGRAPHIC_DATA] ACT [GEOGRAPHIC_DATA] NT […" at bounding box center [426, 20] width 796 height 1155
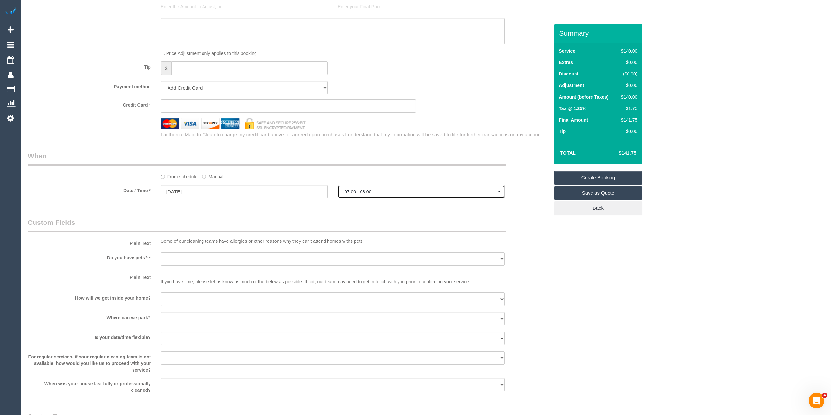
click at [352, 191] on span "07:00 - 08:00" at bounding box center [420, 191] width 153 height 5
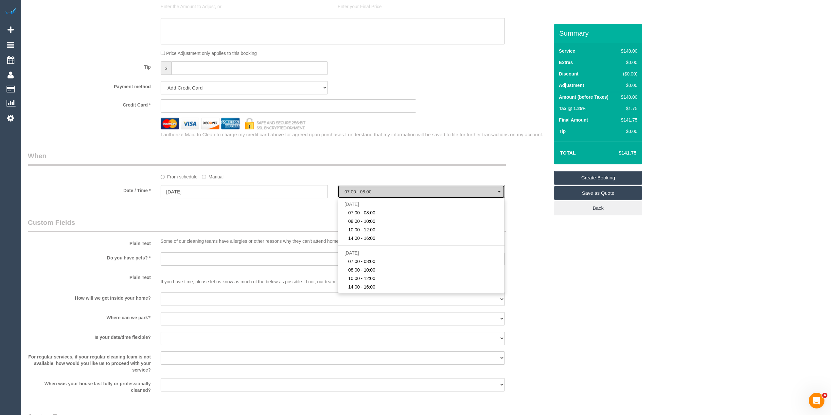
click at [361, 189] on span "07:00 - 08:00" at bounding box center [420, 191] width 153 height 5
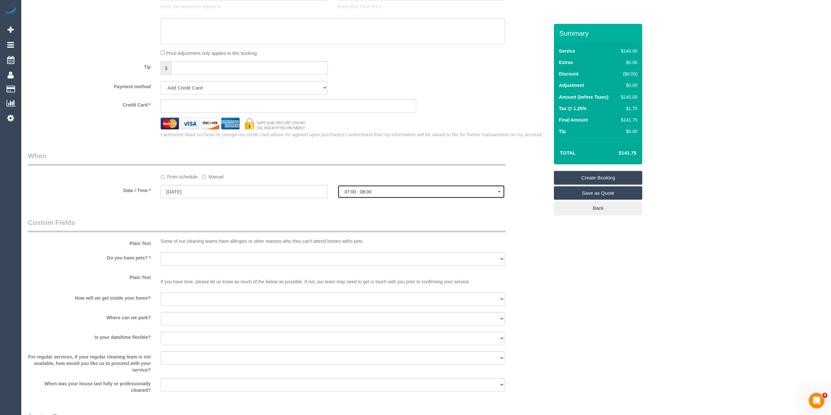
click at [383, 194] on span "07:00 - 08:00" at bounding box center [420, 191] width 153 height 5
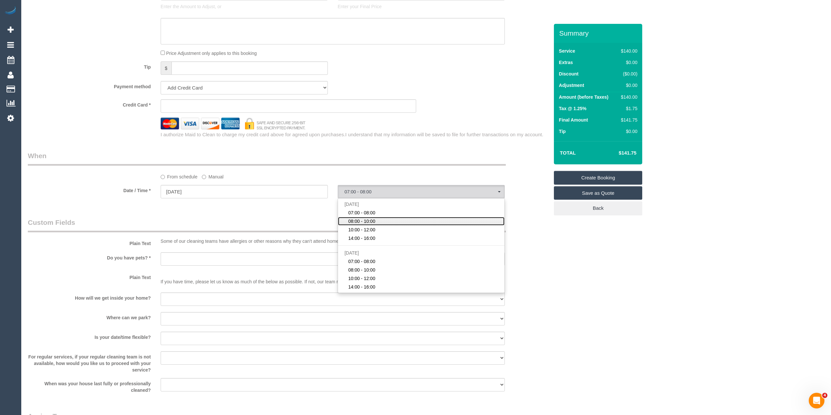
click at [383, 223] on link "08:00 - 10:00" at bounding box center [421, 221] width 166 height 9
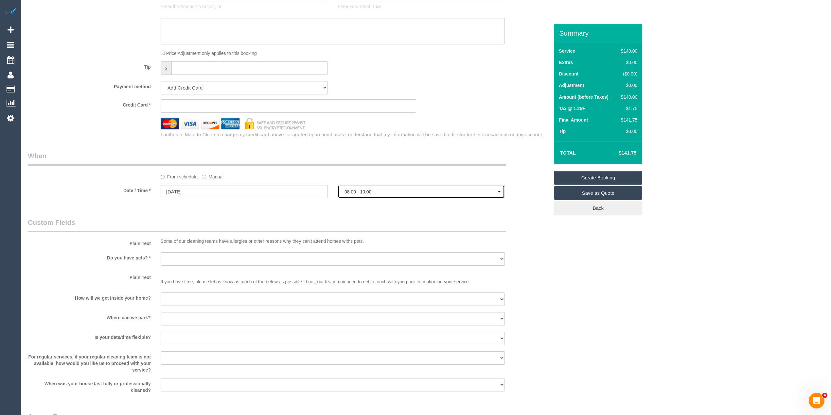
click at [360, 192] on span "08:00 - 10:00" at bounding box center [420, 191] width 153 height 5
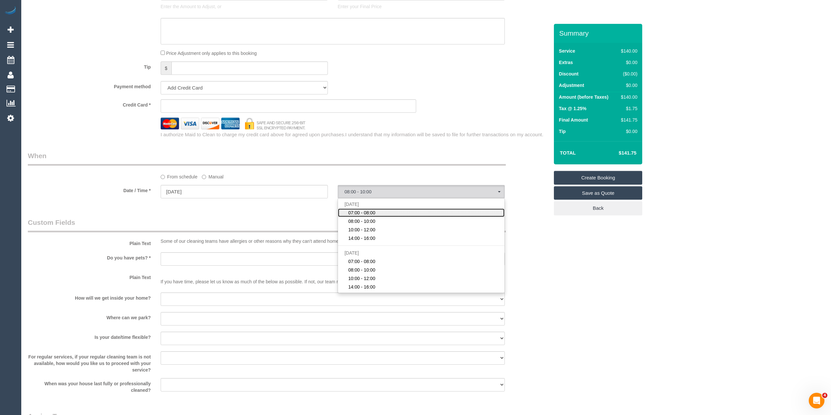
click at [358, 212] on span "07:00 - 08:00" at bounding box center [361, 213] width 27 height 7
select select "spot1"
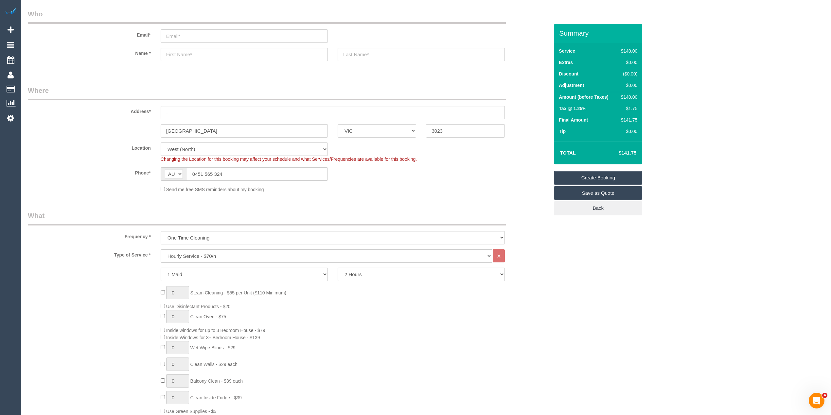
scroll to position [0, 0]
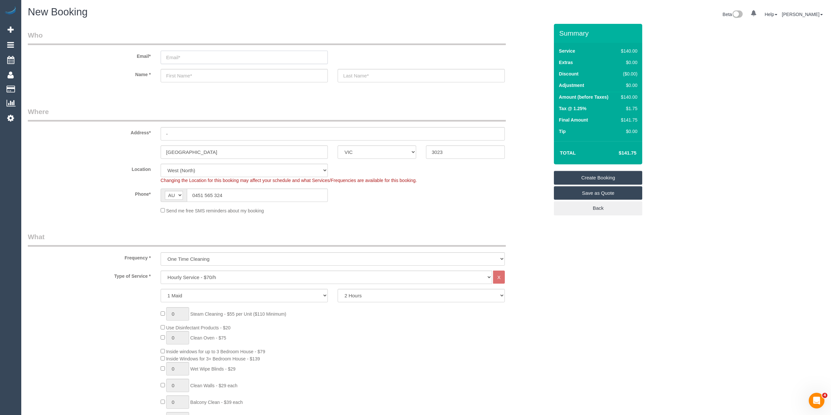
click at [184, 59] on input "email" at bounding box center [244, 57] width 167 height 13
click at [184, 54] on input "email" at bounding box center [244, 57] width 167 height 13
type input "[EMAIL_ADDRESS][DOMAIN_NAME]"
select select "spot16"
type input "Eden"
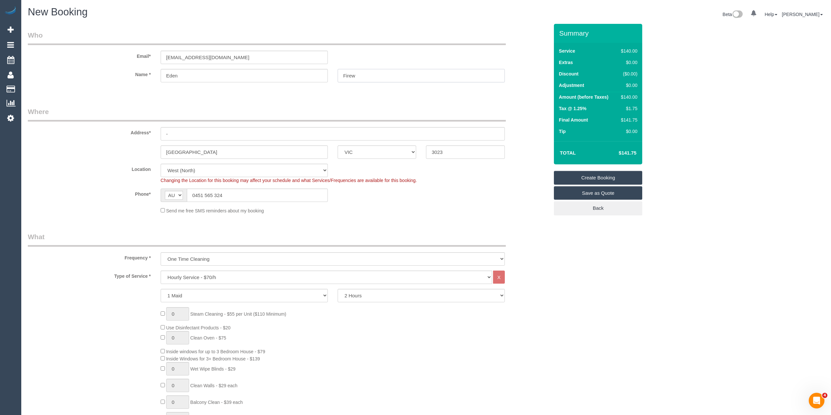
type input "Firew"
drag, startPoint x: 184, startPoint y: 135, endPoint x: 152, endPoint y: 133, distance: 32.2
click at [152, 133] on div "Address* -" at bounding box center [288, 124] width 531 height 34
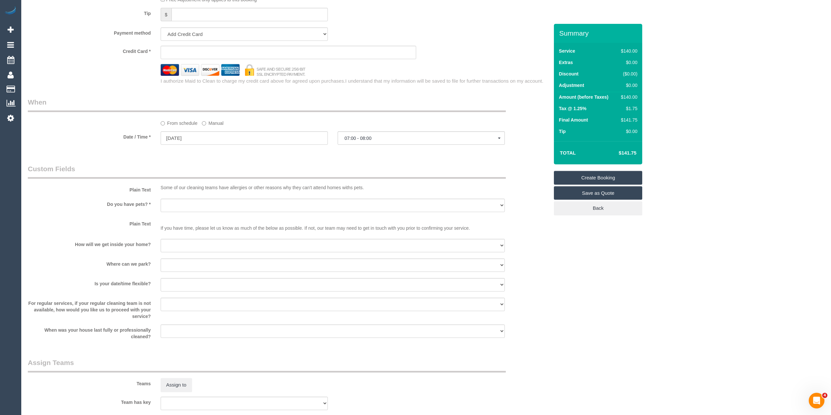
scroll to position [654, 0]
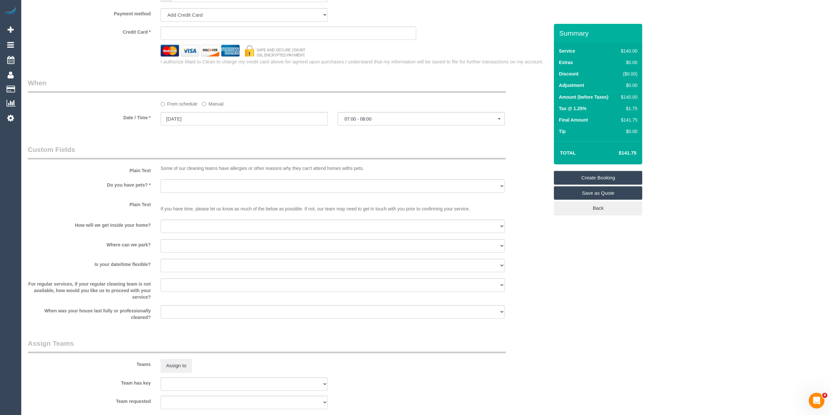
type input "[STREET_ADDRESS]"
click at [184, 191] on select "Yes - Cats Yes - Dogs No pets Yes - Dogs and Cats Yes - Other" at bounding box center [333, 186] width 344 height 13
select select "number:28"
click at [161, 180] on select "Yes - Cats Yes - Dogs No pets Yes - Dogs and Cats Yes - Other" at bounding box center [333, 186] width 344 height 13
click at [182, 228] on select "I will be home Key will be left (please provide details below) Lock box/Access …" at bounding box center [333, 226] width 344 height 13
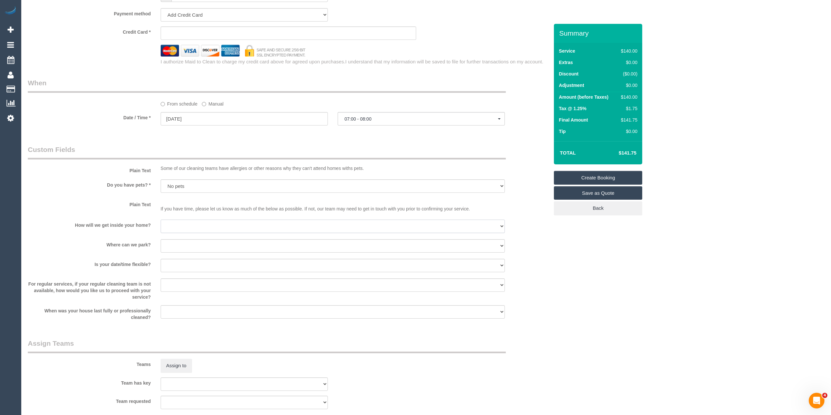
select select "number:14"
click at [161, 220] on select "I will be home Key will be left (please provide details below) Lock box/Access …" at bounding box center [333, 226] width 344 height 13
click at [182, 240] on select "I will provide parking on-site Free street parking Paid street parking (cost wi…" at bounding box center [333, 245] width 344 height 13
select select "number:19"
click at [161, 239] on select "I will provide parking on-site Free street parking Paid street parking (cost wi…" at bounding box center [333, 245] width 344 height 13
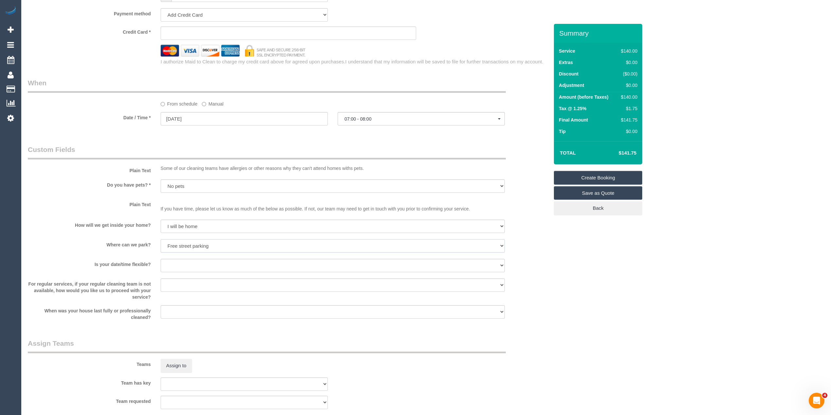
scroll to position [727, 0]
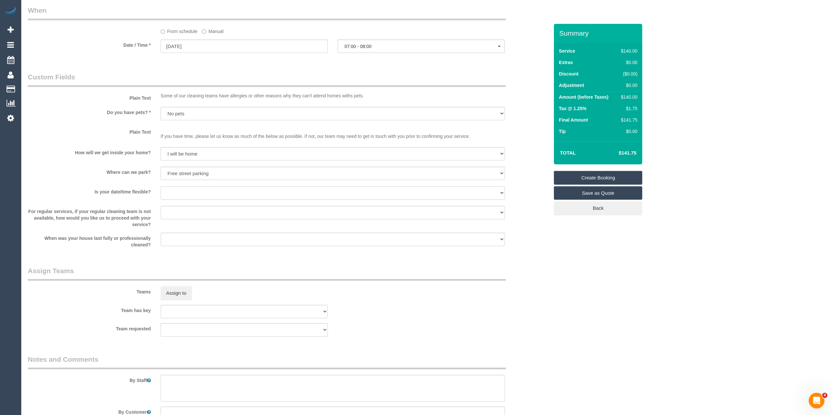
click at [190, 193] on select "Yes - date and time Yes - date but not time Yes - time but not date No - No fle…" at bounding box center [333, 192] width 344 height 13
select select "number:22"
click at [161, 186] on select "Yes - date and time Yes - date but not time Yes - time but not date No - No fle…" at bounding box center [333, 192] width 344 height 13
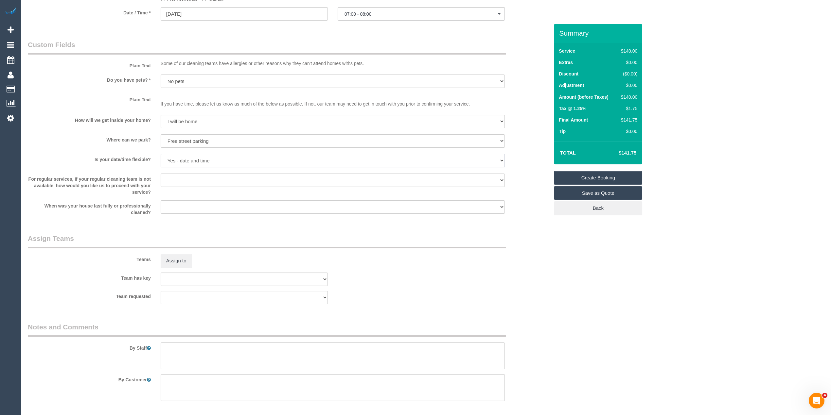
scroll to position [785, 0]
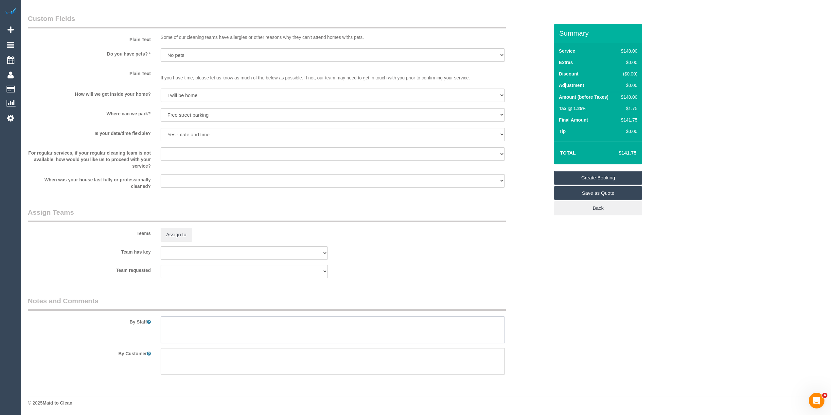
click at [187, 319] on textarea at bounding box center [333, 330] width 344 height 27
click at [196, 323] on textarea at bounding box center [333, 330] width 344 height 27
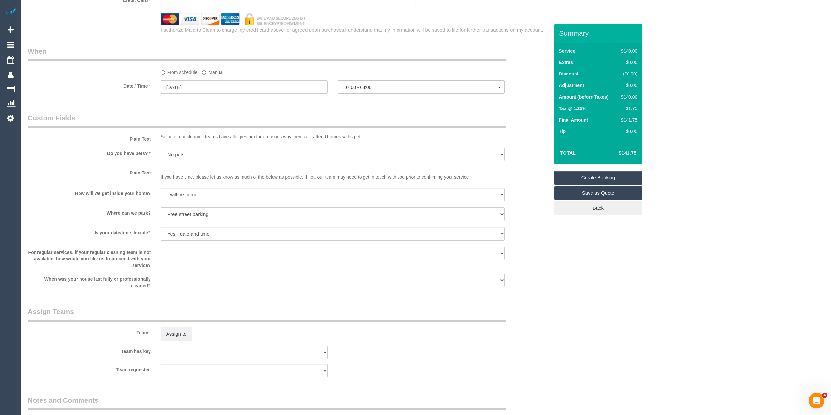
scroll to position [495, 0]
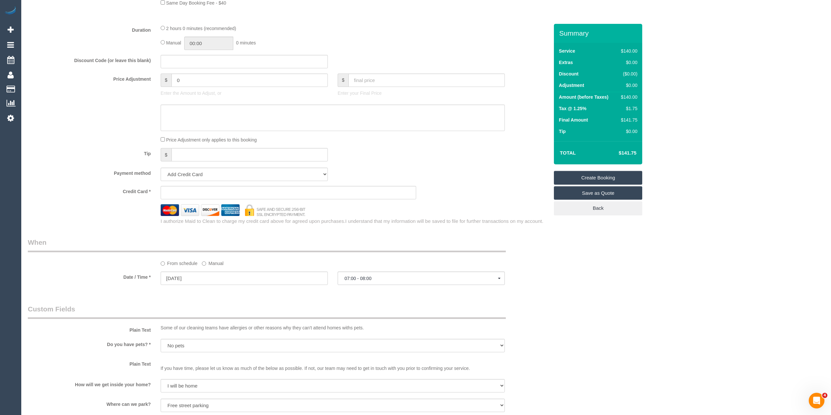
type textarea "Common areas, living kitchen bathroom & toilets cleaned. If time inside windows."
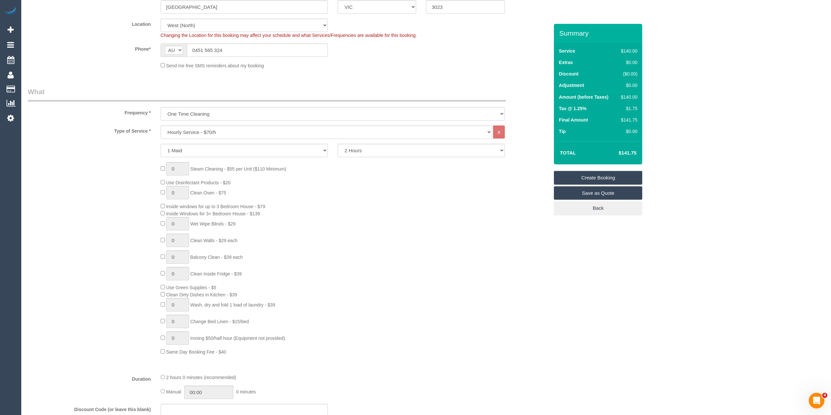
scroll to position [0, 0]
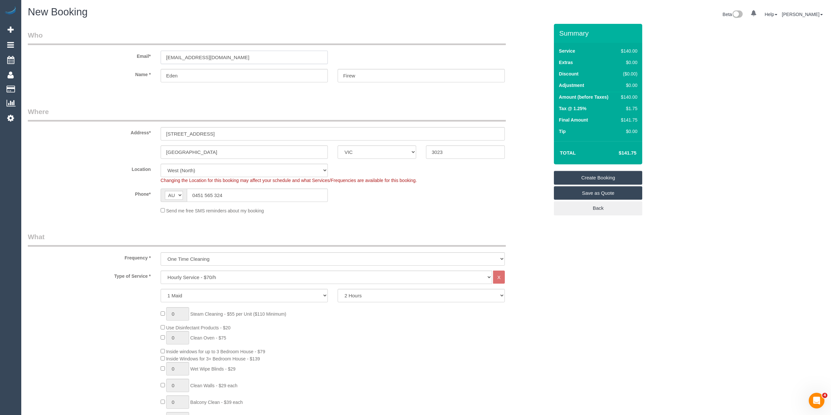
drag, startPoint x: 232, startPoint y: 57, endPoint x: 149, endPoint y: 57, distance: 82.8
click at [149, 57] on div "Email* [EMAIL_ADDRESS][DOMAIN_NAME]" at bounding box center [288, 47] width 531 height 34
click at [620, 177] on link "Create Booking" at bounding box center [598, 178] width 88 height 14
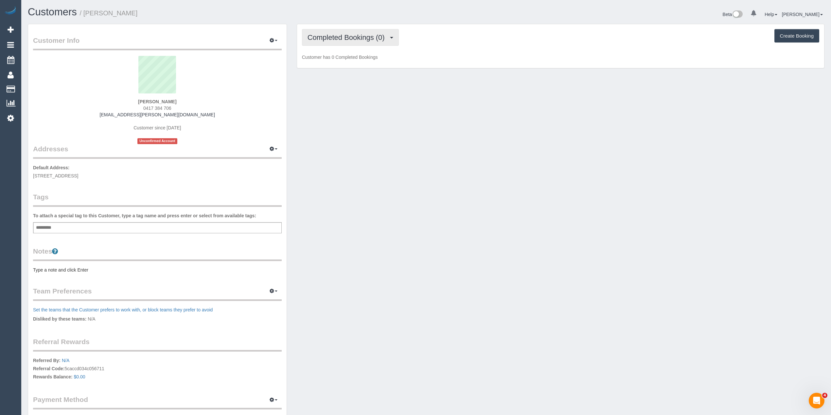
click at [327, 37] on span "Completed Bookings (0)" at bounding box center [347, 37] width 80 height 8
click at [338, 61] on link "Upcoming Bookings (1)" at bounding box center [336, 61] width 68 height 9
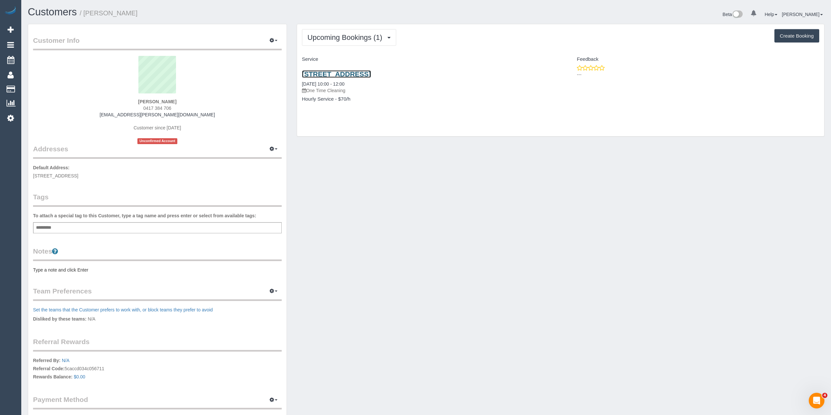
click at [358, 75] on link "6/249 Westgarth Street, Northcote, VIC 3070" at bounding box center [336, 74] width 69 height 8
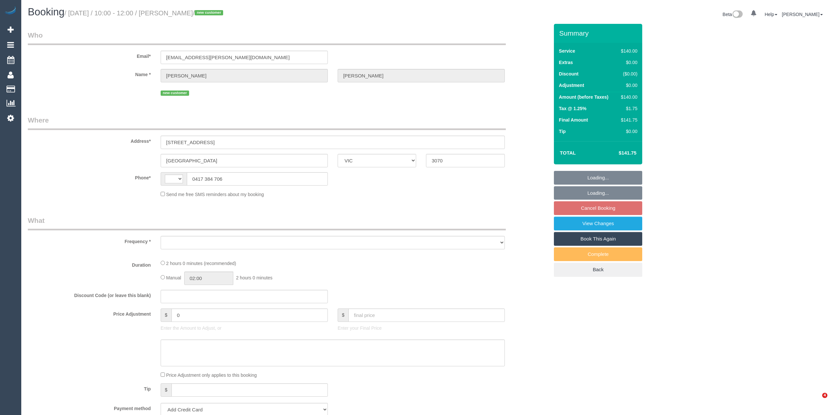
select select "VIC"
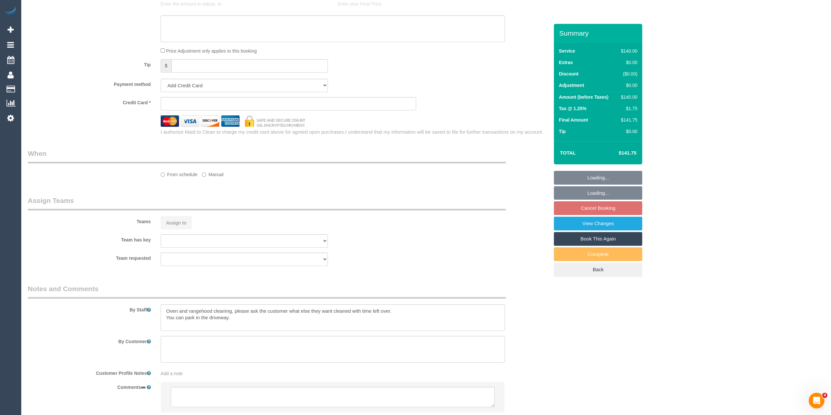
select select "string:AU"
select select "object:531"
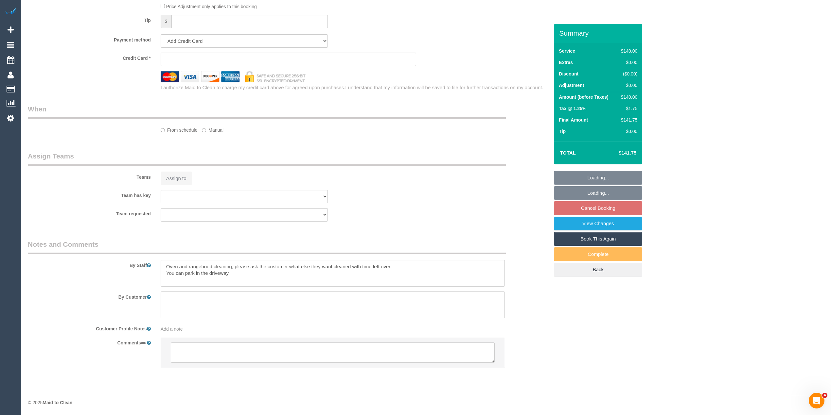
select select "string:stripe-pm_1S8B4l2GScqysDRV8rfGoORq"
select select "object:848"
select select "number:28"
select select "number:14"
select select "number:18"
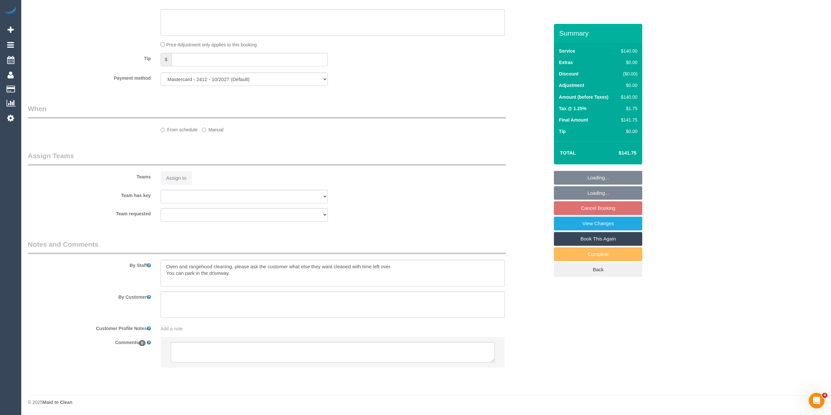
select select "number:36"
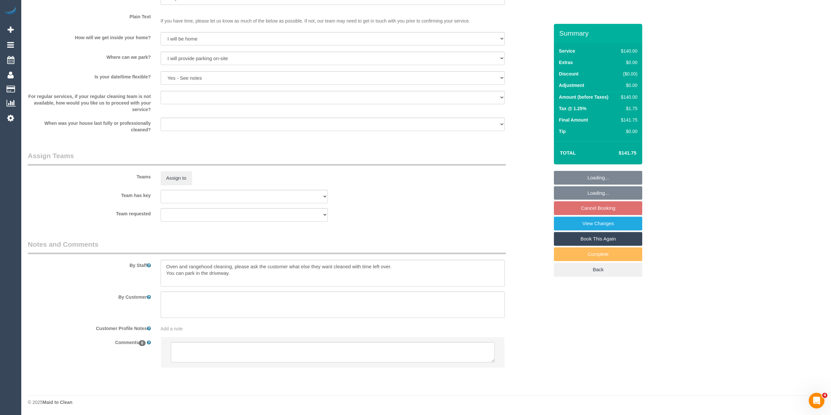
scroll to position [813, 0]
select select "spot3"
click at [249, 351] on textarea at bounding box center [333, 352] width 324 height 20
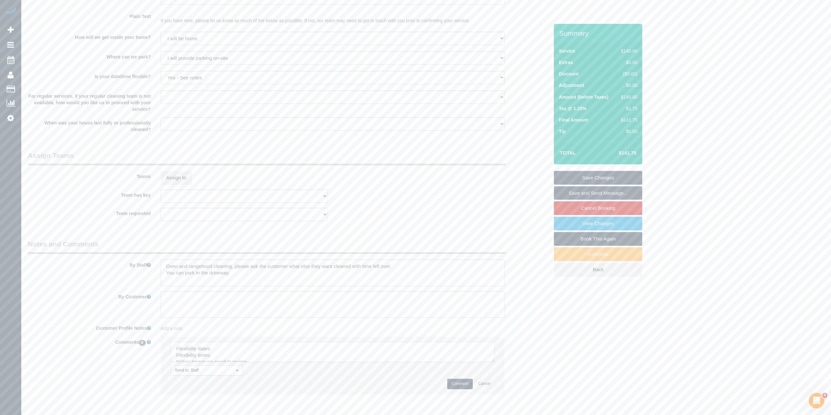
drag, startPoint x: 490, startPoint y: 359, endPoint x: 304, endPoint y: 365, distance: 185.9
click at [495, 362] on textarea at bounding box center [333, 352] width 324 height 20
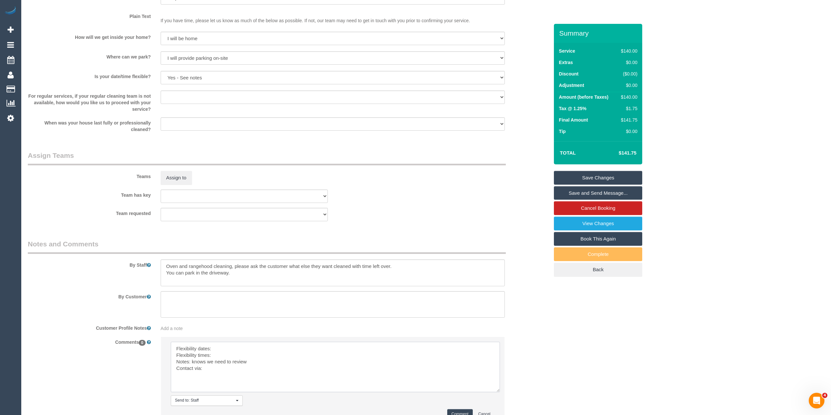
click at [233, 348] on textarea at bounding box center [335, 367] width 329 height 50
click at [235, 354] on textarea at bounding box center [335, 367] width 329 height 50
click at [228, 369] on textarea at bounding box center [335, 367] width 329 height 50
type textarea "Flexibility dates: [DATE] only Flexibility times: flex from 10am Notes: knows w…"
click at [464, 410] on button "Comment" at bounding box center [460, 415] width 26 height 10
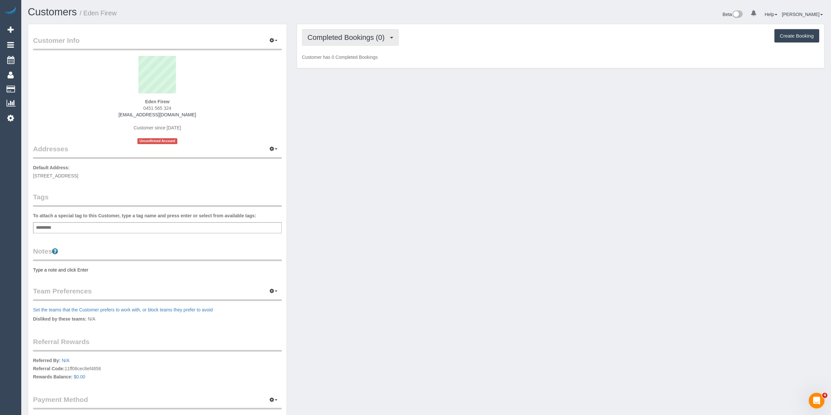
click at [334, 40] on span "Completed Bookings (0)" at bounding box center [347, 37] width 80 height 8
click at [344, 60] on link "Upcoming Bookings (1)" at bounding box center [336, 61] width 68 height 9
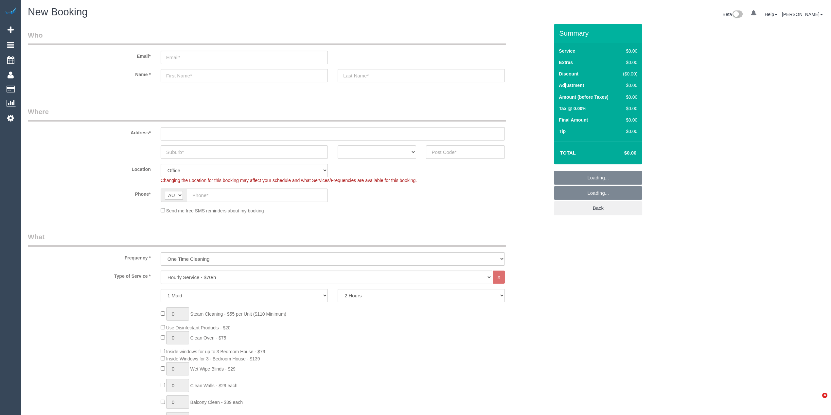
select select "object:2079"
click at [459, 146] on input "text" at bounding box center [465, 152] width 79 height 13
type input "3057"
click at [169, 130] on input "text" at bounding box center [333, 133] width 344 height 13
type input "-"
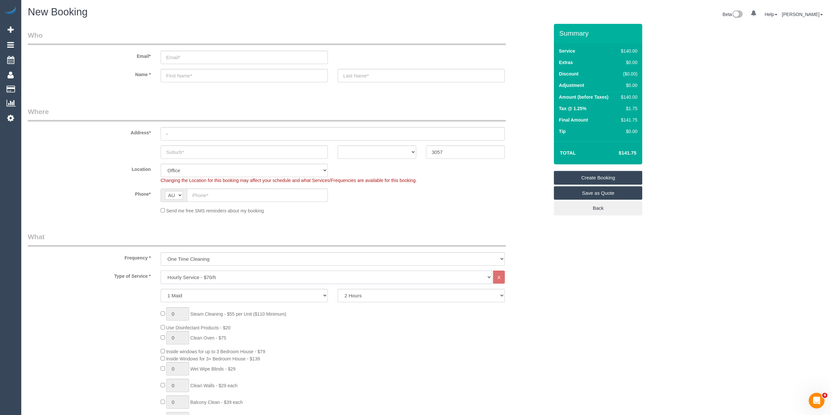
click at [220, 276] on select "Hourly Service - $70/h Hourly Service - $65/h Hourly Service - $60/h Hourly Ser…" at bounding box center [326, 277] width 331 height 13
select select "88"
select select "210"
click at [161, 271] on select "Hourly Service - $70/h Hourly Service - $65/h Hourly Service - $60/h Hourly Ser…" at bounding box center [326, 277] width 331 height 13
select select "object:2162"
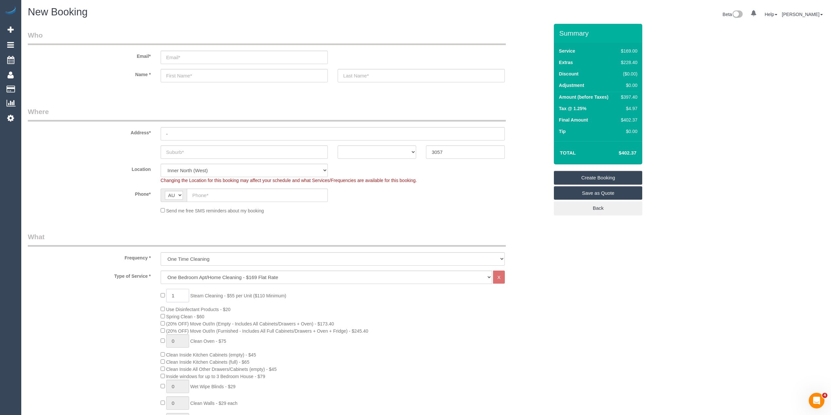
click at [158, 292] on div "1 Steam Cleaning - $55 per Unit ($110 Minimum) Use Disinfectant Products - $20 …" at bounding box center [355, 403] width 398 height 229
type input "2"
click at [106, 286] on div "Type of Service * Hourly Service - $70/h Hourly Service - $65/h Hourly Service …" at bounding box center [288, 401] width 521 height 261
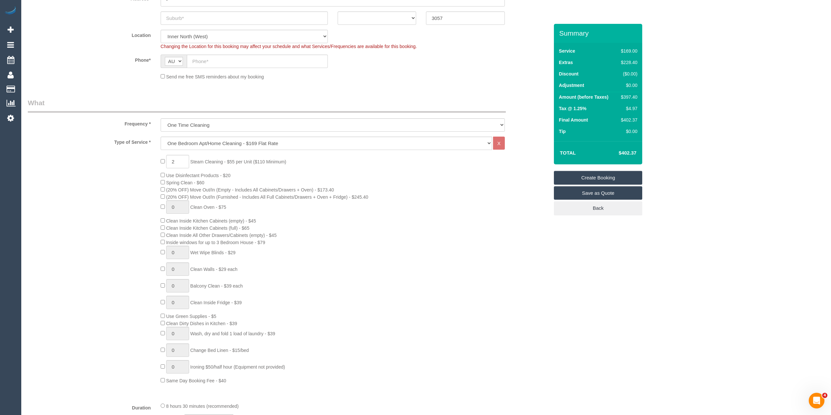
scroll to position [145, 0]
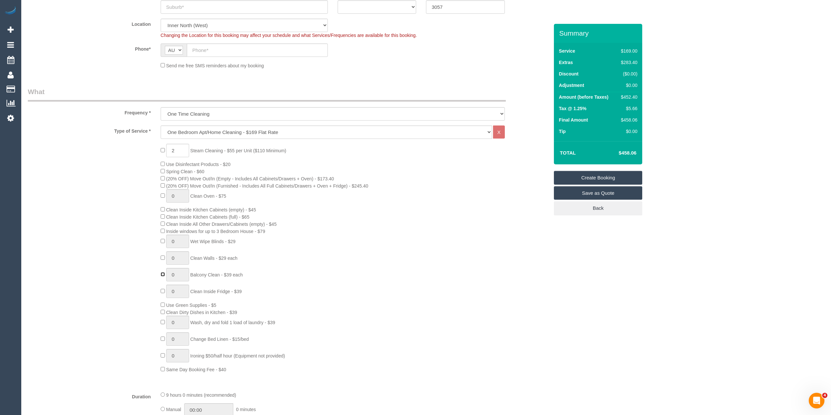
type input "1"
click at [132, 265] on div "2 Steam Cleaning - $55 per Unit ($110 Minimum) Use Disinfectant Products - $20 …" at bounding box center [288, 258] width 531 height 229
click at [162, 253] on div "2 Steam Cleaning - $55 per Unit ($110 Minimum) Use Disinfectant Products - $20 …" at bounding box center [355, 258] width 398 height 229
click at [129, 232] on div "2 Steam Cleaning - $55 per Unit ($110 Minimum) Use Disinfectant Products - $20 …" at bounding box center [288, 258] width 531 height 229
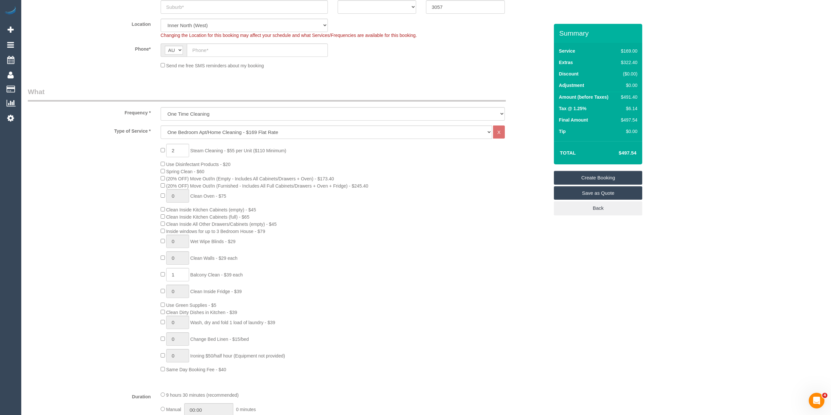
click at [129, 232] on div "2 Steam Cleaning - $55 per Unit ($110 Minimum) Use Disinfectant Products - $20 …" at bounding box center [288, 258] width 531 height 229
click at [136, 241] on div "2 Steam Cleaning - $55 per Unit ($110 Minimum) Use Disinfectant Products - $20 …" at bounding box center [288, 258] width 531 height 229
click at [107, 255] on div "2 Steam Cleaning - $55 per Unit ($110 Minimum) Use Disinfectant Products - $20 …" at bounding box center [288, 258] width 531 height 229
click at [103, 262] on div "2 Steam Cleaning - $55 per Unit ($110 Minimum) Use Disinfectant Products - $20 …" at bounding box center [288, 258] width 531 height 229
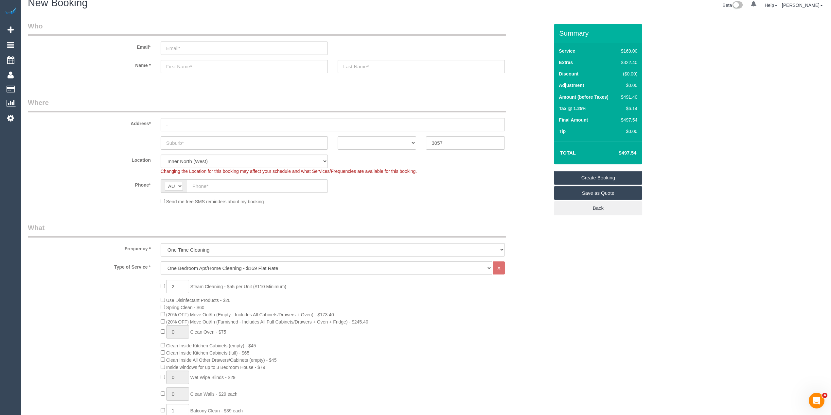
scroll to position [0, 0]
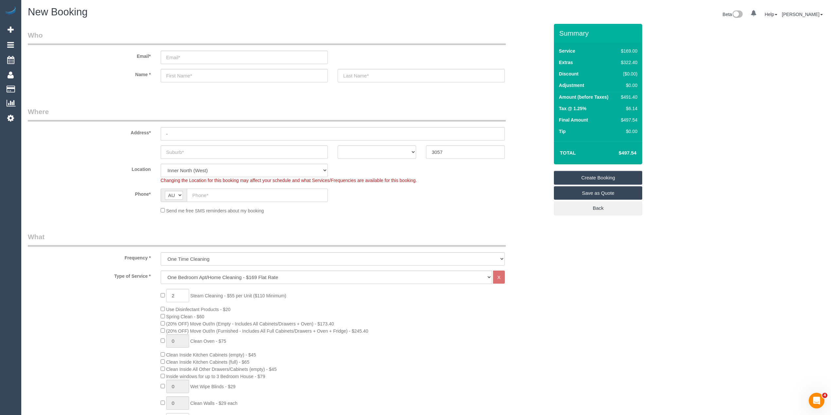
click at [219, 191] on input "text" at bounding box center [257, 195] width 141 height 13
paste input "61 434 303 980"
drag, startPoint x: 198, startPoint y: 194, endPoint x: 184, endPoint y: 191, distance: 14.8
click at [184, 191] on div "AF AL DZ AD AO AI AQ AG AR AM AW AU AT AZ BS BH BD BB BY BE BZ BJ BM BT BO BA B…" at bounding box center [244, 195] width 167 height 13
type input "0434 303 980"
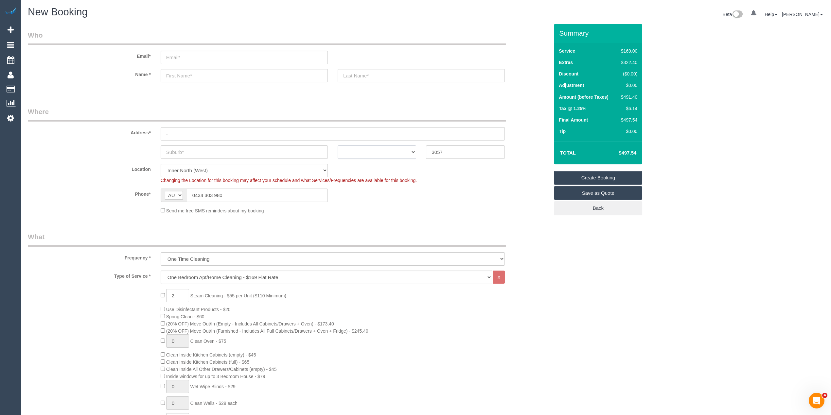
click at [376, 152] on select "ACT NSW NT QLD SA TAS VIC WA" at bounding box center [377, 152] width 79 height 13
select select "VIC"
click at [338, 146] on select "ACT NSW NT QLD SA TAS VIC WA" at bounding box center [377, 152] width 79 height 13
click at [190, 150] on input "text" at bounding box center [244, 152] width 167 height 13
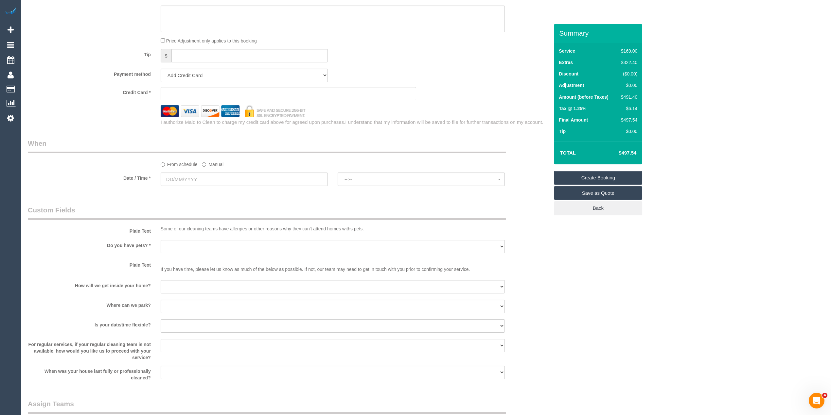
scroll to position [654, 0]
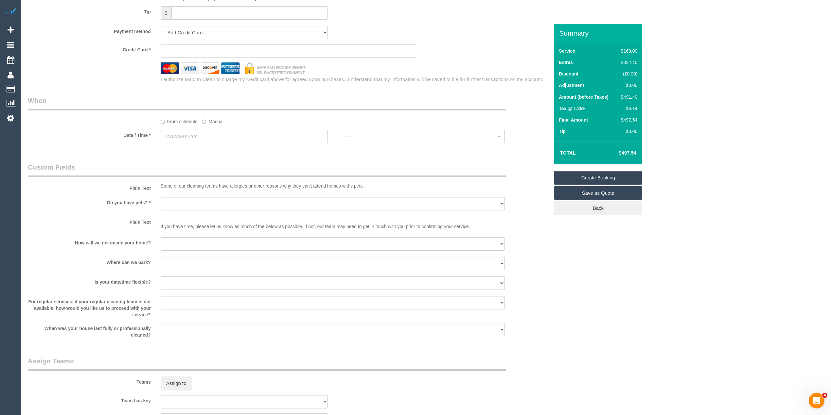
type input "Brunswick East"
click at [195, 141] on input "text" at bounding box center [244, 136] width 167 height 13
click at [242, 149] on span "Next" at bounding box center [239, 150] width 5 height 5
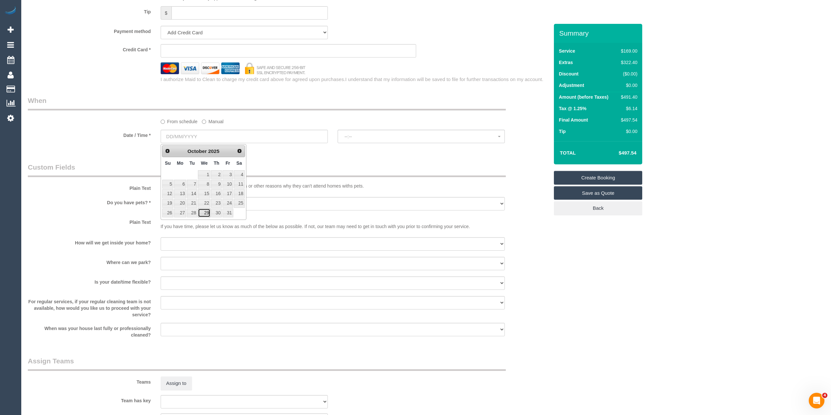
click at [206, 214] on link "29" at bounding box center [204, 213] width 12 height 9
type input "[DATE]"
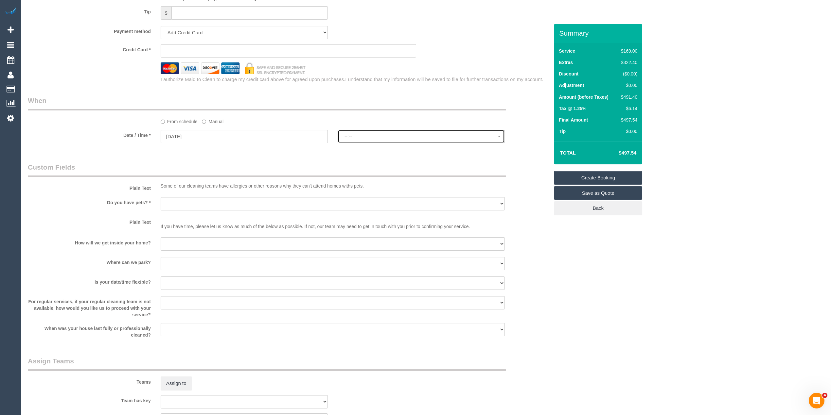
click at [357, 137] on span "--:--" at bounding box center [420, 136] width 153 height 5
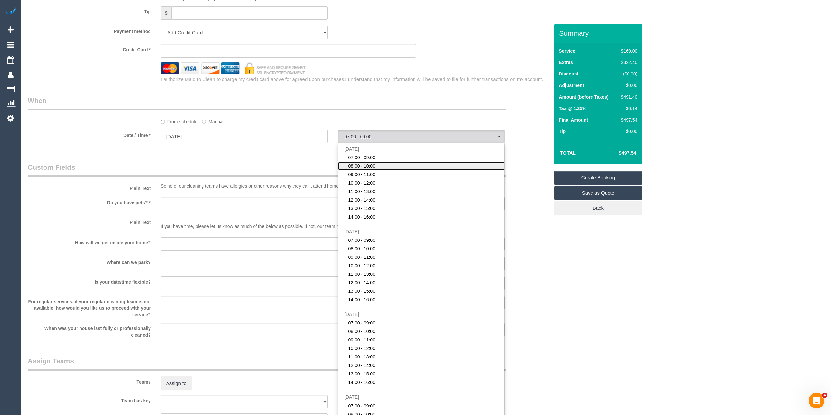
click at [364, 166] on span "08:00 - 10:00" at bounding box center [361, 166] width 27 height 7
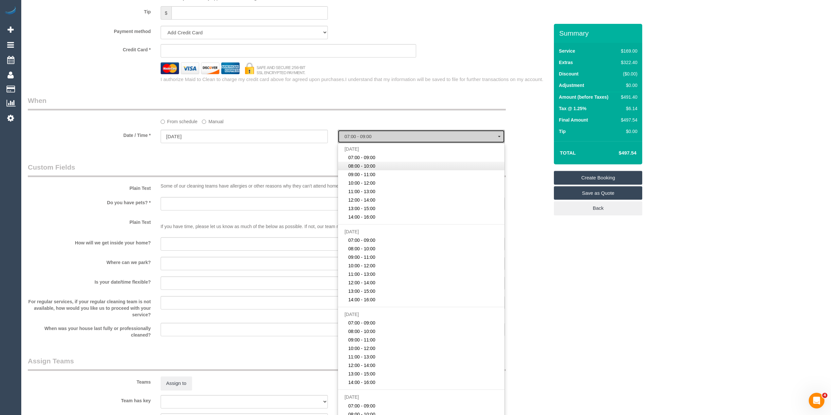
select select "spot2"
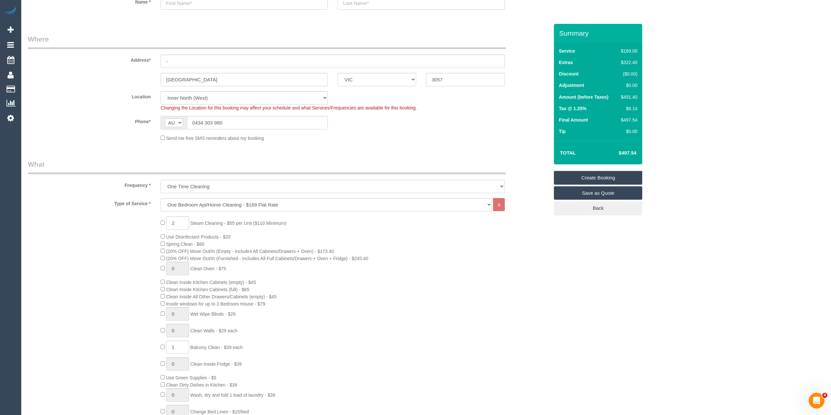
scroll to position [0, 0]
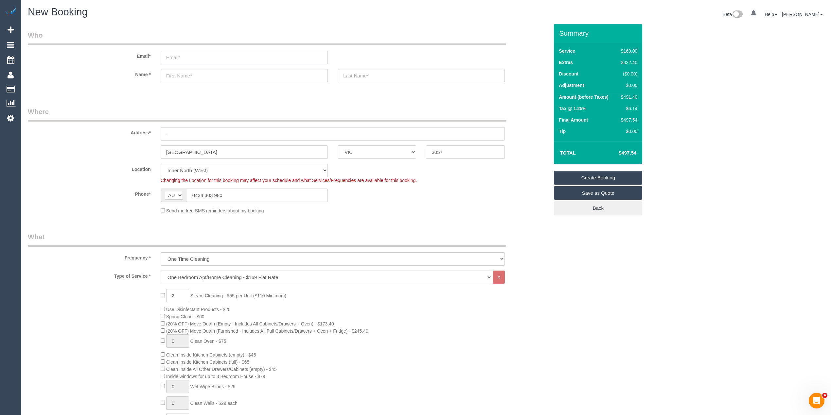
click at [197, 58] on input "email" at bounding box center [244, 57] width 167 height 13
click at [190, 57] on input "email" at bounding box center [244, 57] width 167 height 13
select select "spot35"
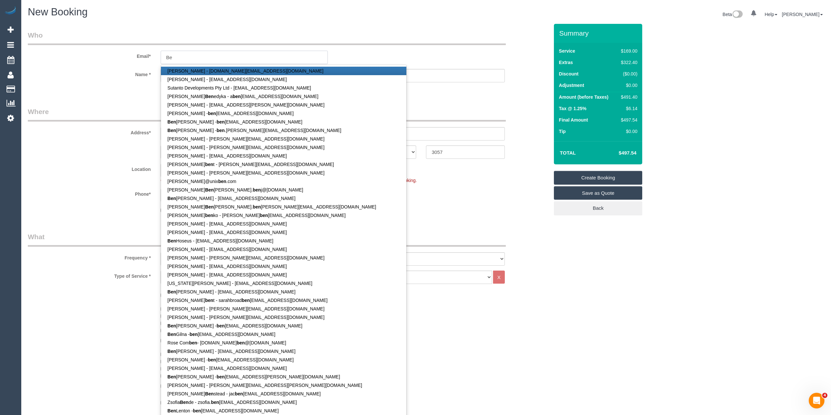
type input "B"
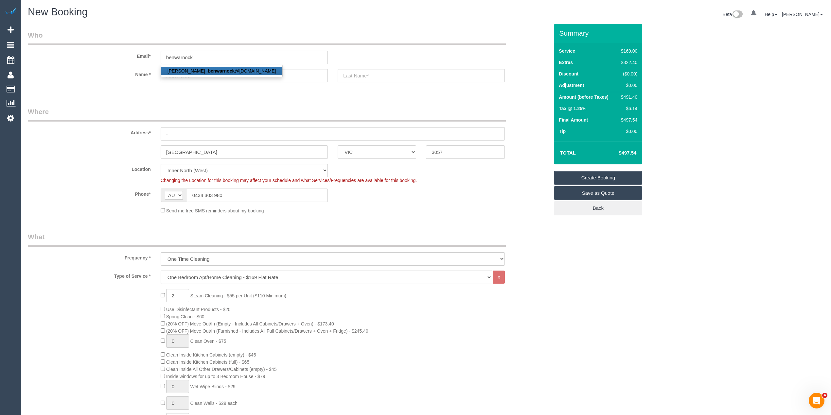
click at [237, 71] on link "Ben Warnock - benwarnock @protonmail.com" at bounding box center [222, 71] width 122 height 9
type input "[EMAIL_ADDRESS][DOMAIN_NAME]"
type input "Ben"
type input "[PERSON_NAME]"
type input "0434 303 980"
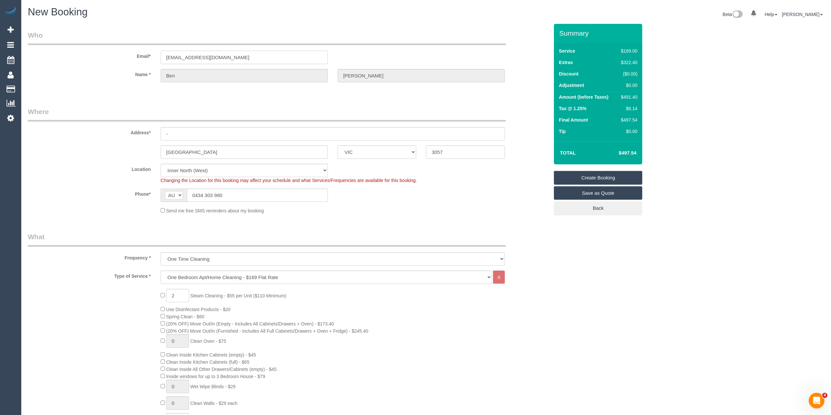
type input "101/72 Gadd Street"
type input "[GEOGRAPHIC_DATA]"
type input "3070"
select select "string:stripe-pm_1MvVZZ2GScqysDRVYkwY8aqL"
select select "spot68"
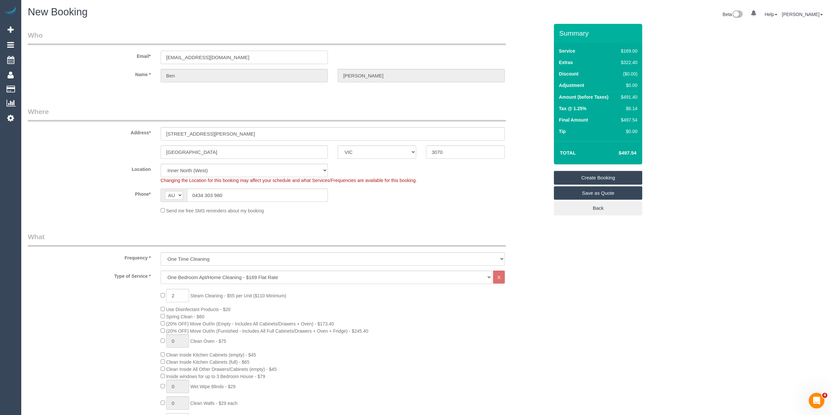
select select "47"
select select "object:5873"
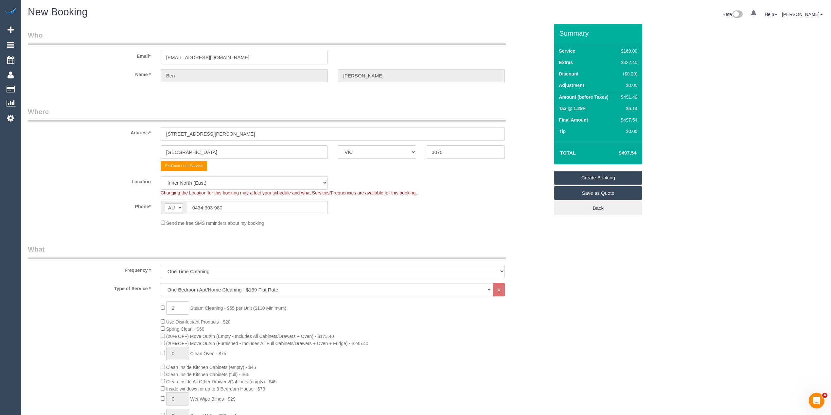
select select "spot101"
click at [220, 131] on input "101/72 Gadd Street" at bounding box center [333, 133] width 344 height 13
drag, startPoint x: 215, startPoint y: 134, endPoint x: 129, endPoint y: 135, distance: 86.4
click at [129, 135] on div "Address* 101/72 Gadd Street" at bounding box center [288, 124] width 531 height 34
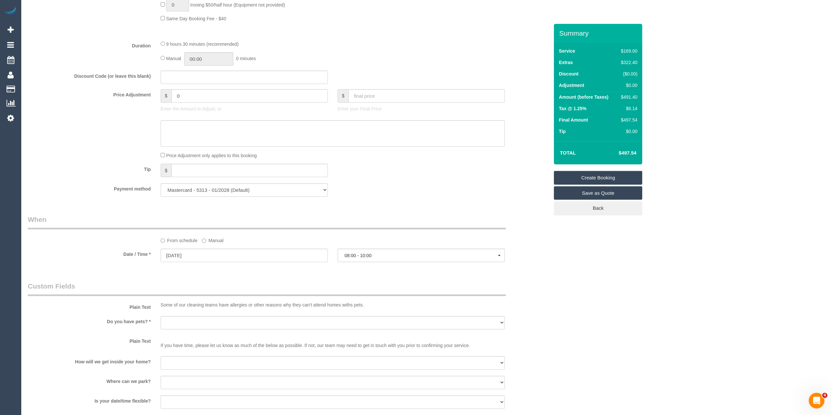
scroll to position [581, 0]
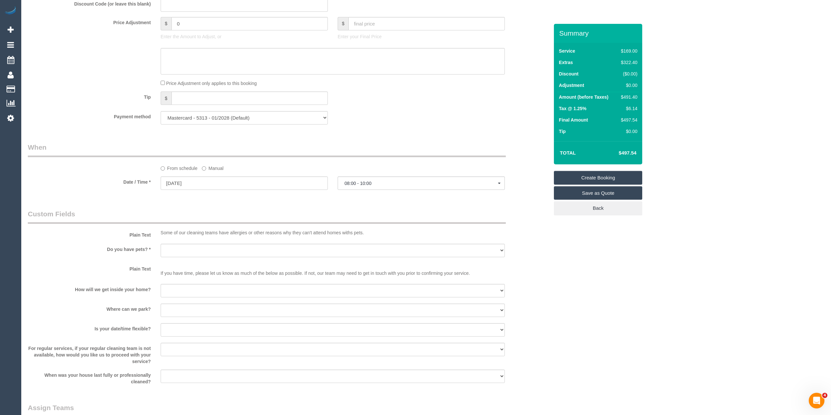
type input "[STREET_ADDRESS]"
click at [168, 248] on select "Yes - Cats Yes - Dogs No pets Yes - Dogs and Cats Yes - Other" at bounding box center [333, 250] width 344 height 13
select select "number:28"
click at [161, 244] on select "Yes - Cats Yes - Dogs No pets Yes - Dogs and Cats Yes - Other" at bounding box center [333, 250] width 344 height 13
click at [178, 286] on select "I will be home Key will be left (please provide details below) Lock box/Access …" at bounding box center [333, 290] width 344 height 13
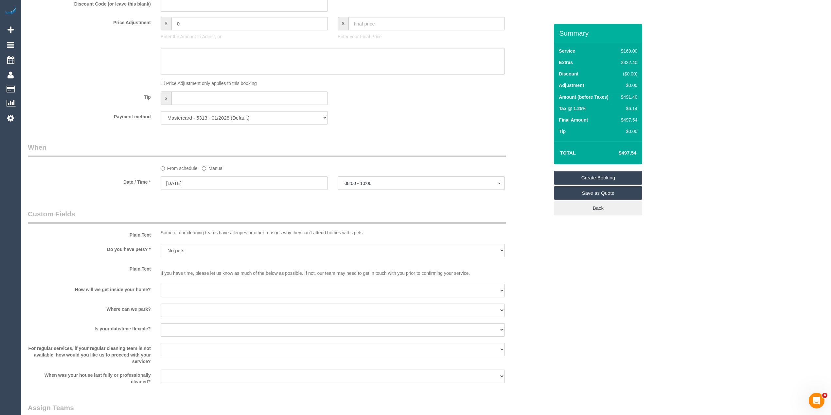
select select "number:14"
click at [161, 285] on select "I will be home Key will be left (please provide details below) Lock box/Access …" at bounding box center [333, 290] width 344 height 13
click at [184, 309] on select "I will provide parking on-site Free street parking Paid street parking (cost wi…" at bounding box center [333, 310] width 344 height 13
select select "number:19"
click at [161, 305] on select "I will provide parking on-site Free street parking Paid street parking (cost wi…" at bounding box center [333, 310] width 344 height 13
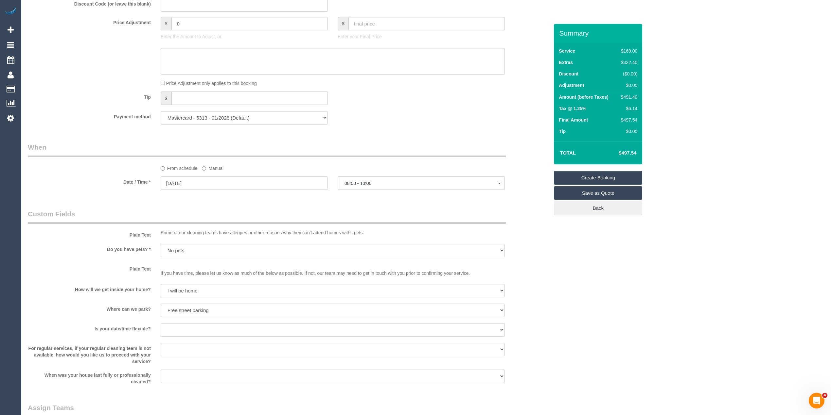
click at [176, 329] on select "Yes - date and time Yes - date but not time Yes - time but not date No - No fle…" at bounding box center [333, 329] width 344 height 13
click at [81, 280] on div "Plain Text If you have time, please let us know as much of the below as possibl…" at bounding box center [288, 272] width 531 height 16
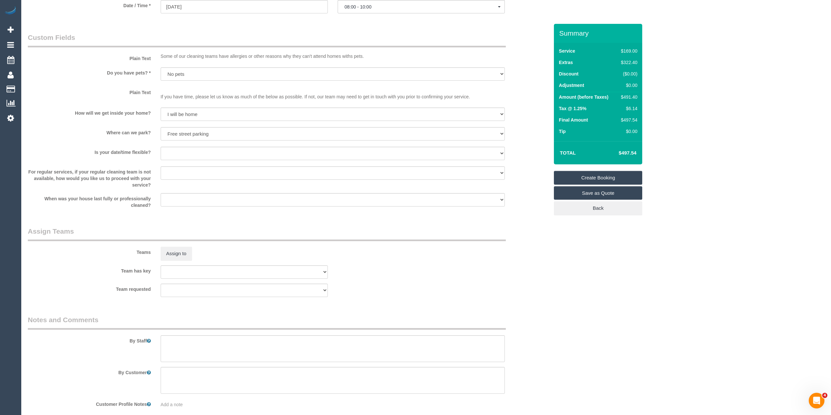
scroll to position [792, 0]
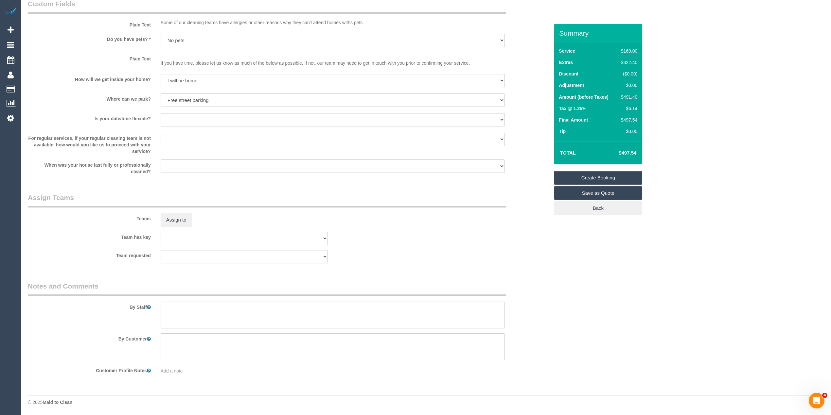
click at [242, 313] on textarea at bounding box center [333, 315] width 344 height 27
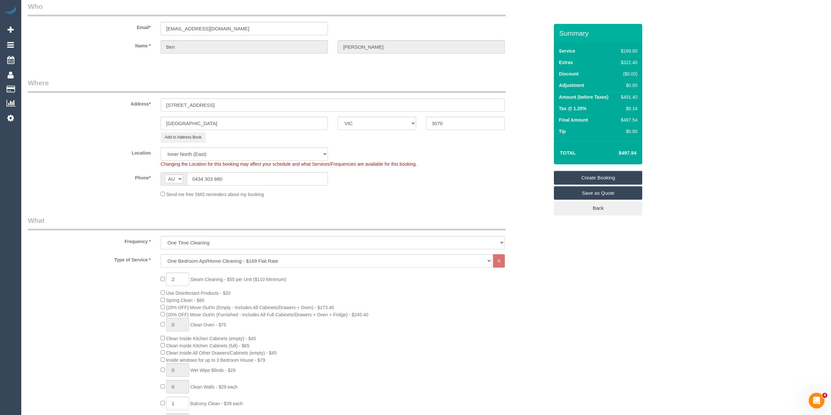
scroll to position [0, 0]
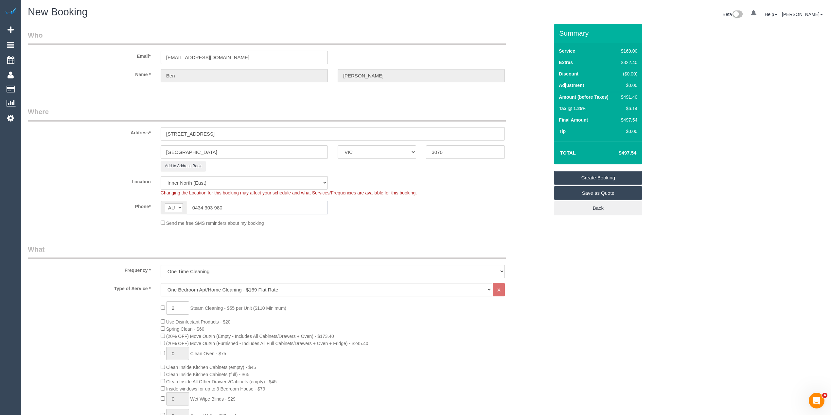
drag, startPoint x: 229, startPoint y: 208, endPoint x: 186, endPoint y: 203, distance: 43.1
click at [186, 203] on div "AF AL DZ AD AO AI AQ AG AR AM AW AU AT AZ BS BH BD BB BY BE BZ BJ BM BT BO BA B…" at bounding box center [244, 207] width 167 height 13
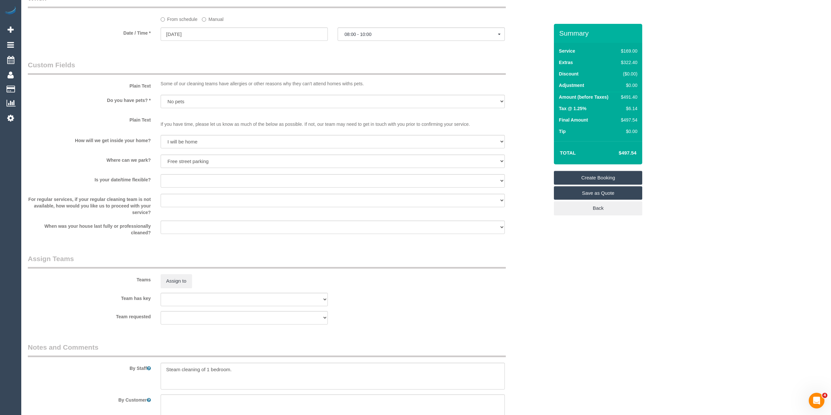
scroll to position [792, 0]
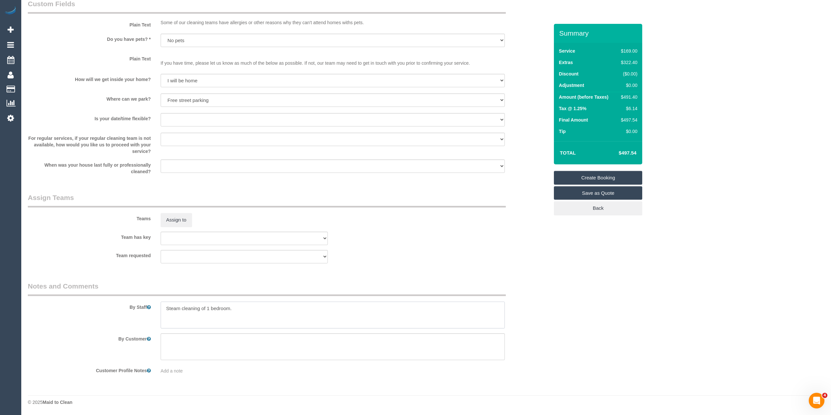
click at [253, 309] on textarea at bounding box center [333, 315] width 344 height 27
paste textarea "0434 303 980"
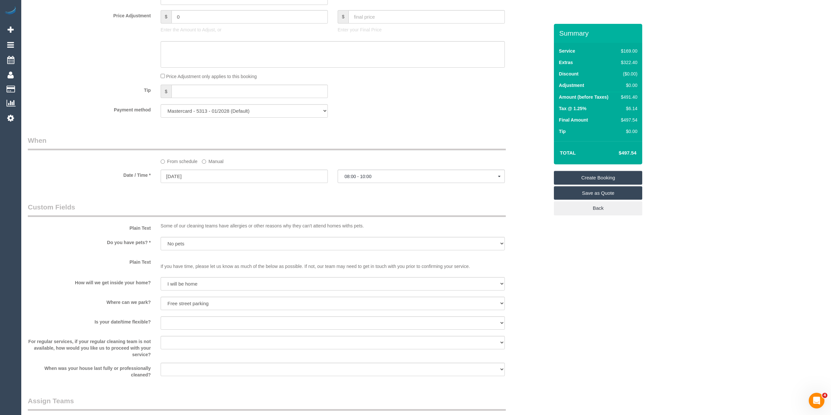
scroll to position [727, 0]
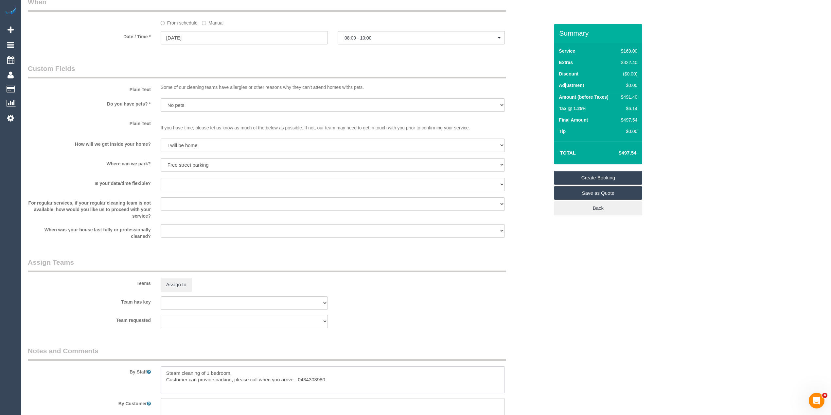
type textarea "Steam cleaning of 1 bedroom. Customer can provide parking, please call when you…"
click at [172, 183] on select "Yes - date and time Yes - date but not time Yes - time but not date No - No fle…" at bounding box center [333, 184] width 344 height 13
select select "number:24"
click at [161, 179] on select "Yes - date and time Yes - date but not time Yes - time but not date No - No fle…" at bounding box center [333, 184] width 344 height 13
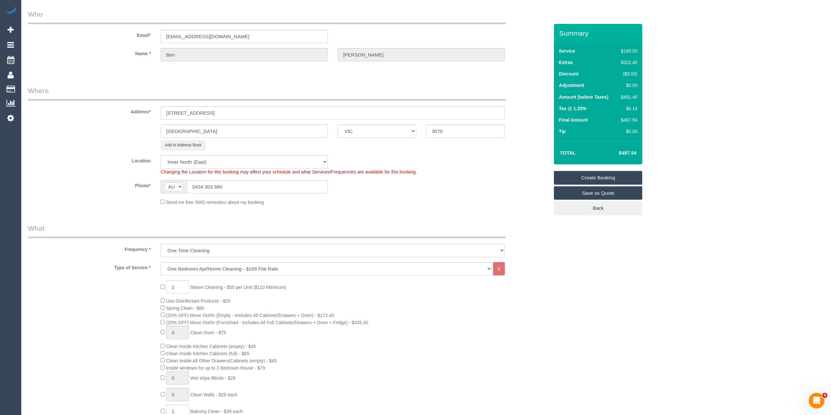
scroll to position [0, 0]
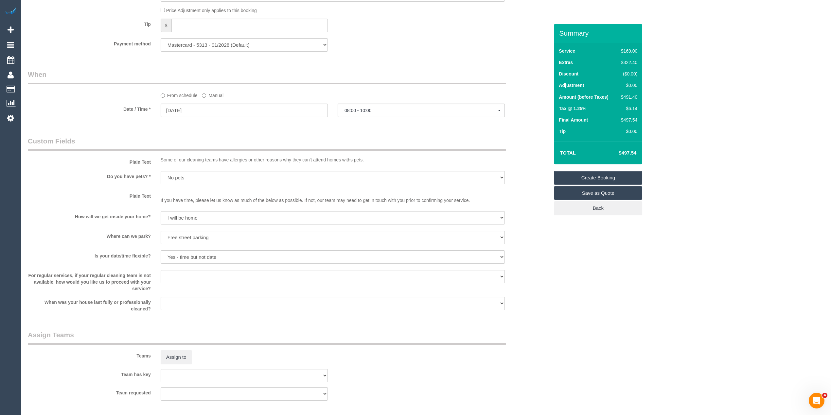
scroll to position [436, 0]
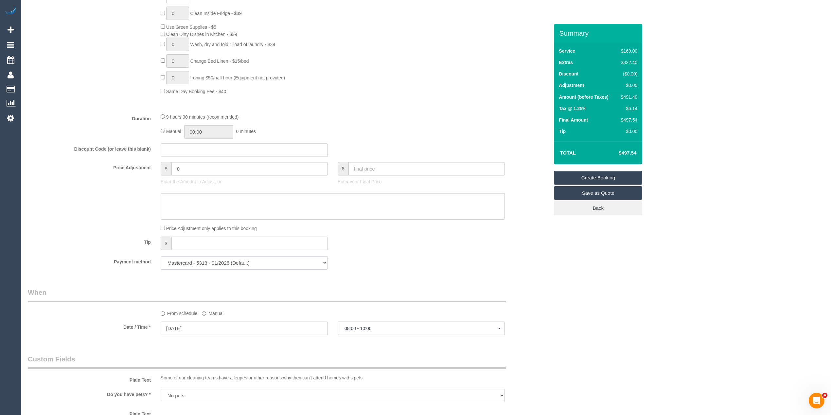
click at [228, 263] on select "Mastercard - 5313 - 01/2028 (Default) Add Credit Card ─────────────── Cash Chec…" at bounding box center [244, 262] width 167 height 13
select select "string:stripe"
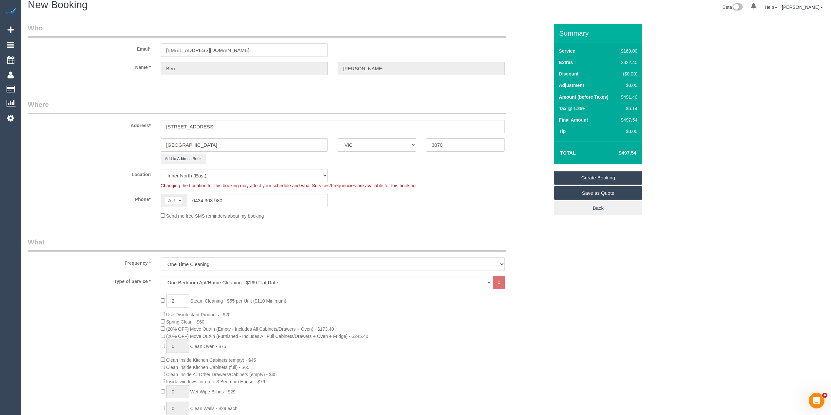
scroll to position [0, 0]
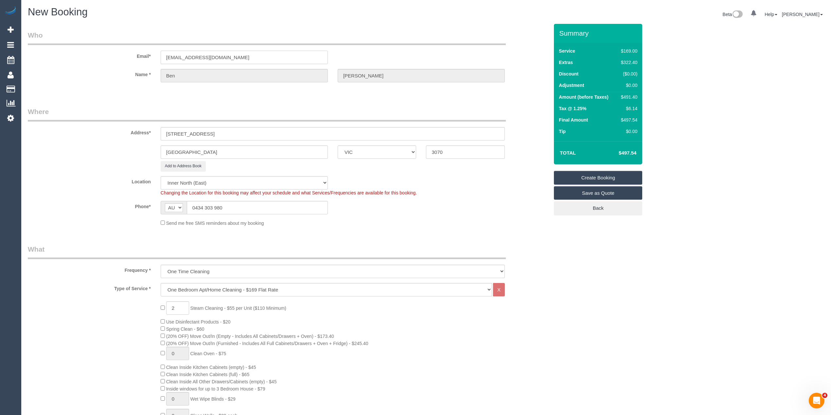
drag, startPoint x: 143, startPoint y: 46, endPoint x: 103, endPoint y: 47, distance: 39.9
click at [103, 47] on div "Email* benwarnock@protonmail.com" at bounding box center [288, 47] width 531 height 34
click at [604, 177] on link "Create Booking" at bounding box center [598, 178] width 88 height 14
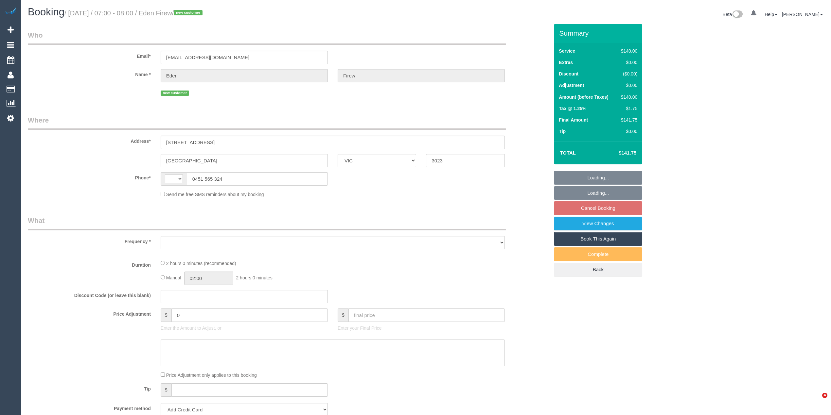
select select "VIC"
select select "string:AU"
select select "object:448"
select select "string:stripe-pm_1S8BOm2GScqysDRVHm3HiywW"
select select "number:28"
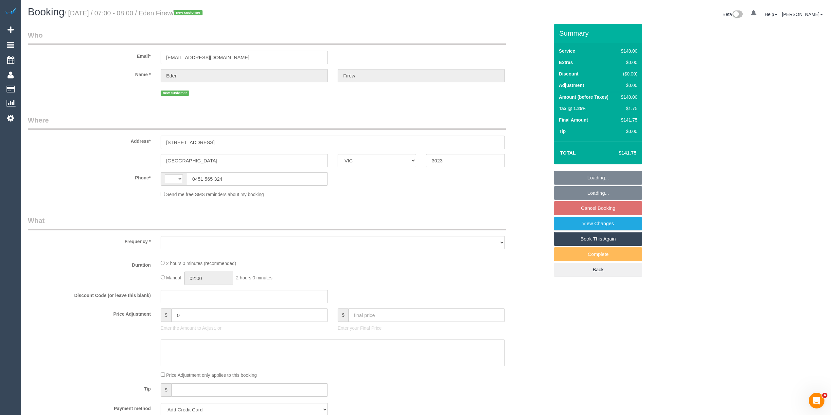
select select "number:14"
select select "number:19"
select select "number:22"
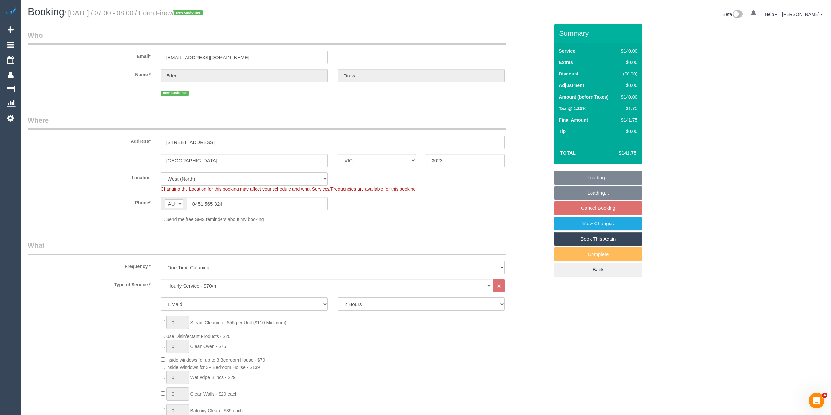
select select "spot1"
select select "object:1384"
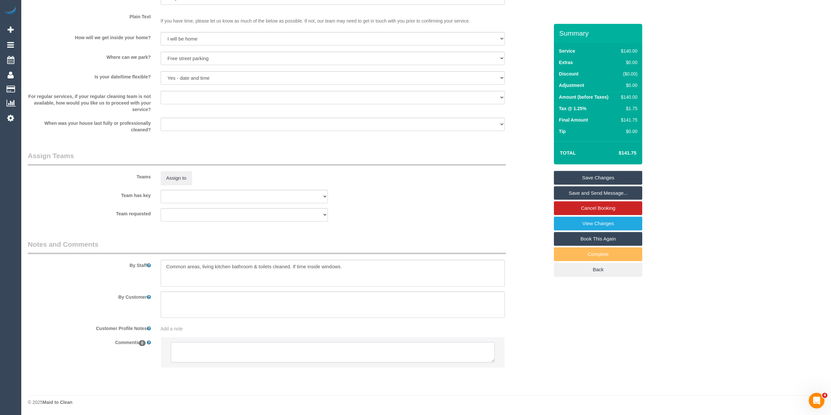
click at [257, 353] on textarea at bounding box center [333, 352] width 324 height 20
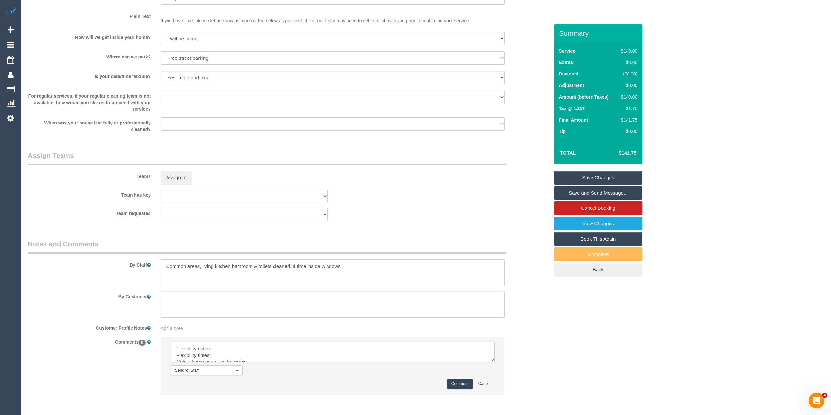
click at [493, 374] on li "Send to: Staff Nothing selected Send to: Staff Send to: Customer Send to: Team …" at bounding box center [332, 365] width 343 height 57
drag, startPoint x: 490, startPoint y: 358, endPoint x: 462, endPoint y: 375, distance: 32.0
click at [491, 374] on textarea at bounding box center [333, 358] width 325 height 32
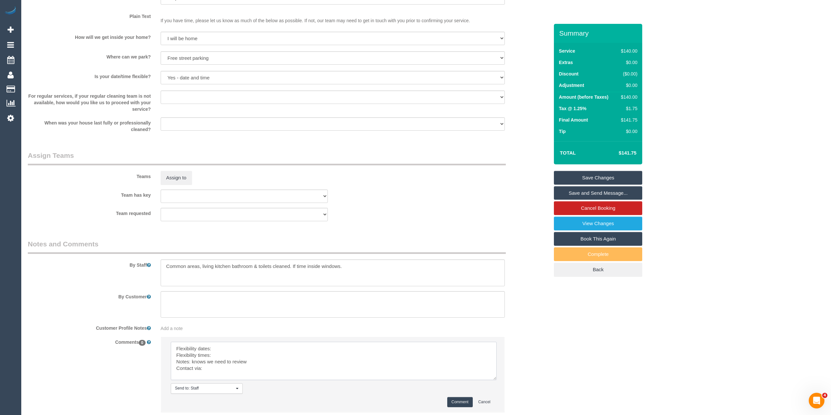
click at [237, 346] on textarea at bounding box center [334, 361] width 326 height 38
click at [229, 355] on textarea at bounding box center [334, 361] width 326 height 38
click at [228, 374] on textarea at bounding box center [334, 361] width 326 height 38
type textarea "Flexibility dates: flexible with days Flexibility times: flex from 7am Notes: k…"
click at [449, 404] on button "Comment" at bounding box center [460, 402] width 26 height 10
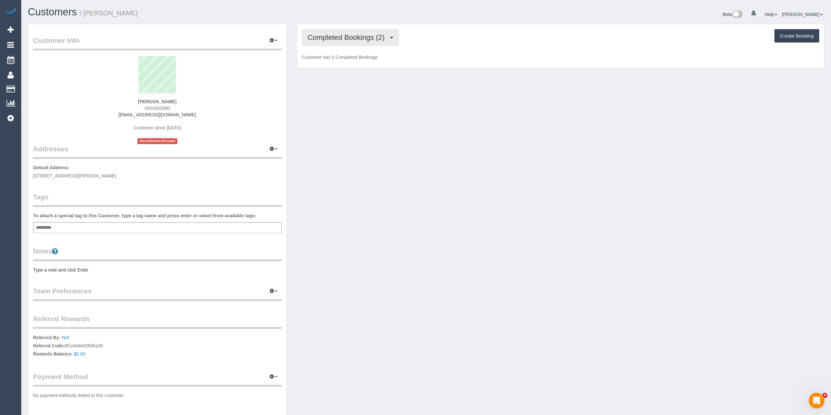
click at [334, 33] on span "Completed Bookings (2)" at bounding box center [347, 37] width 80 height 8
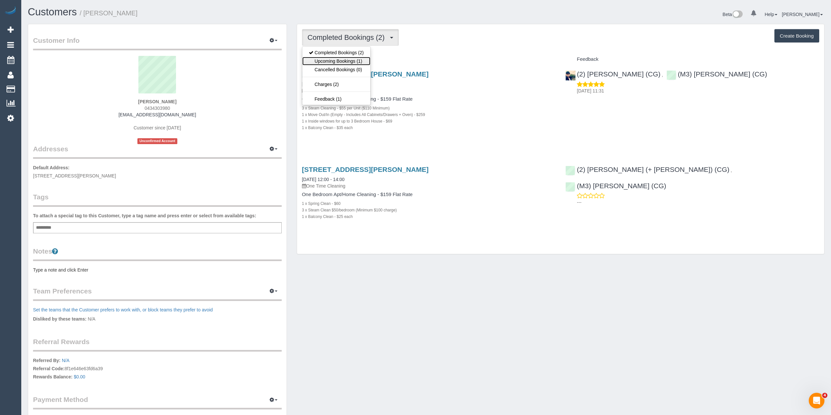
click at [345, 63] on link "Upcoming Bookings (1)" at bounding box center [336, 61] width 68 height 9
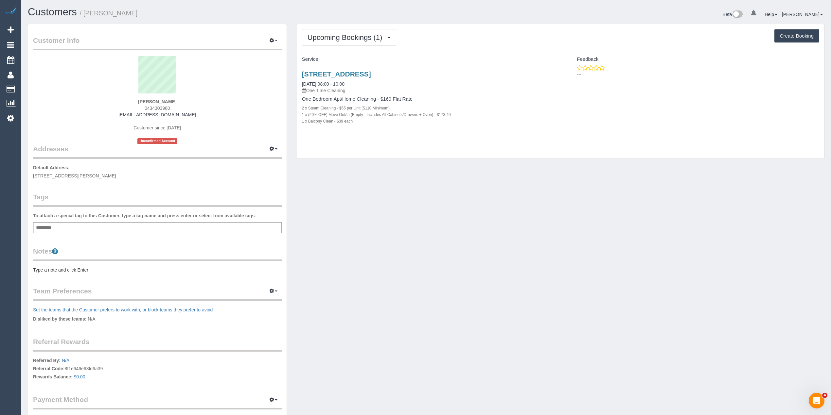
click at [370, 69] on div "506/200 Lygon Street, Northcote, VIC 3070 29/10/2025 08:00 - 10:00 One Time Cle…" at bounding box center [429, 101] width 264 height 73
click at [371, 71] on link "506/200 Lygon Street, Northcote, VIC 3070" at bounding box center [336, 74] width 69 height 8
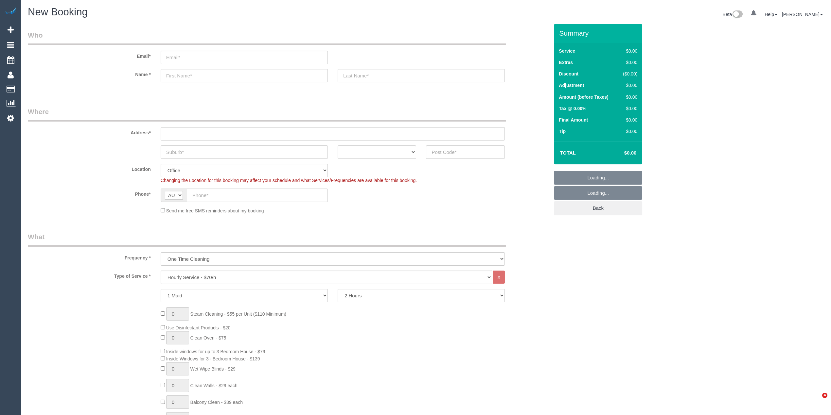
select select "object:2079"
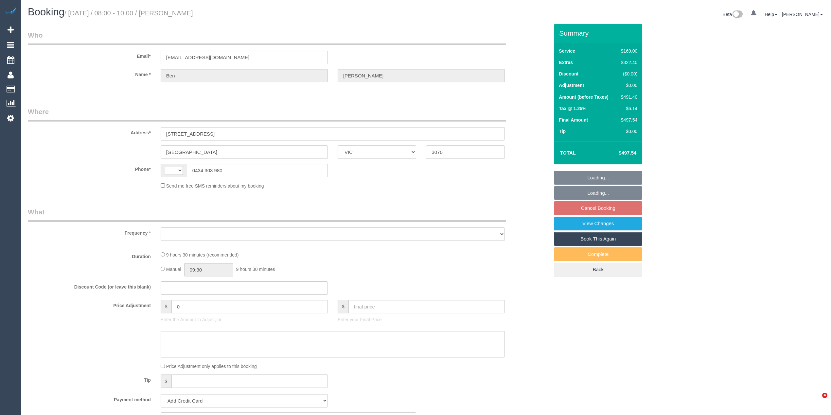
select select "VIC"
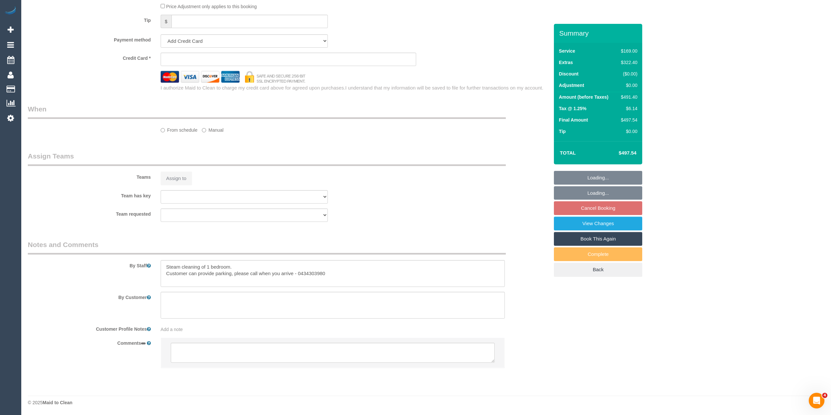
select select "string:AU"
select select "object:764"
select select "string:stripe-pm_1S8BcN2GScqysDRVMqtjmWf6"
select select "spot2"
select select "number:28"
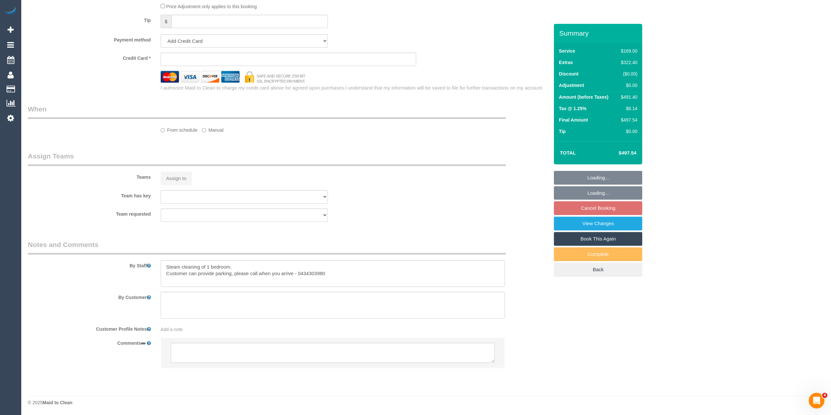
select select "number:14"
select select "number:19"
select select "number:24"
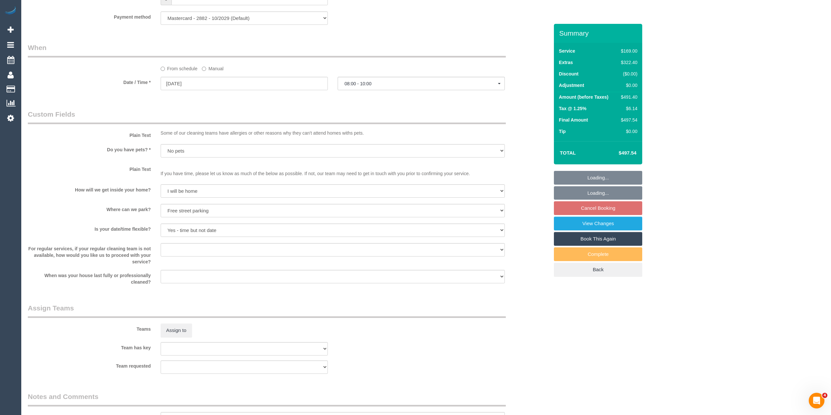
scroll to position [822, 0]
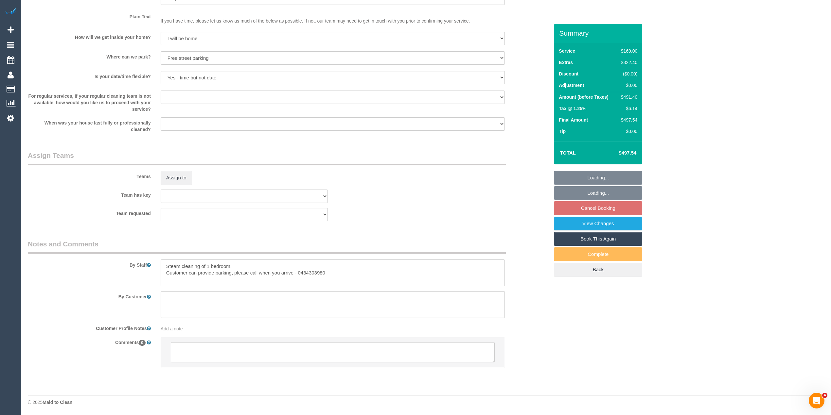
select select "object:1587"
click at [262, 347] on textarea at bounding box center [333, 352] width 324 height 20
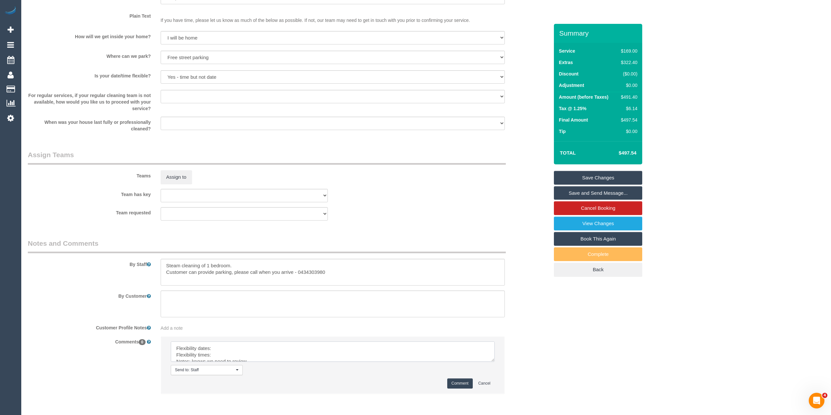
click at [487, 361] on textarea at bounding box center [333, 352] width 324 height 20
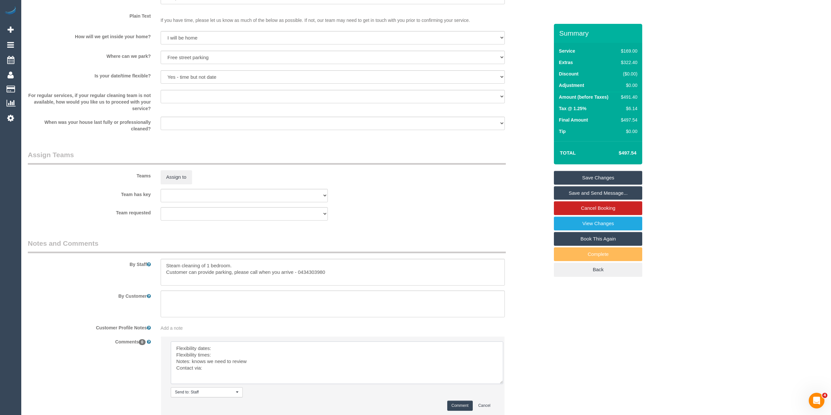
drag, startPoint x: 491, startPoint y: 358, endPoint x: 500, endPoint y: 383, distance: 26.6
click at [500, 383] on textarea at bounding box center [337, 363] width 332 height 43
click at [235, 347] on textarea at bounding box center [338, 364] width 334 height 45
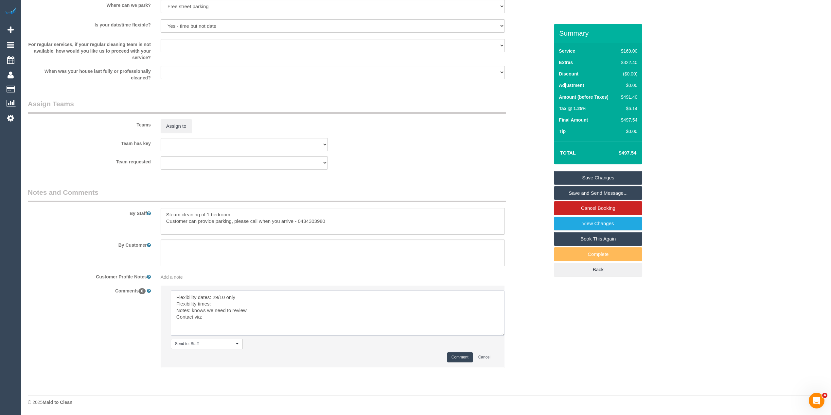
click at [220, 307] on textarea at bounding box center [338, 313] width 334 height 45
click at [218, 303] on textarea at bounding box center [338, 313] width 334 height 45
click at [211, 318] on textarea at bounding box center [338, 313] width 334 height 45
type textarea "Flexibility dates: 29/10 only Flexibility times: flexible Notes: knows we need …"
click at [455, 355] on button "Comment" at bounding box center [460, 358] width 26 height 10
